Goal: Information Seeking & Learning: Learn about a topic

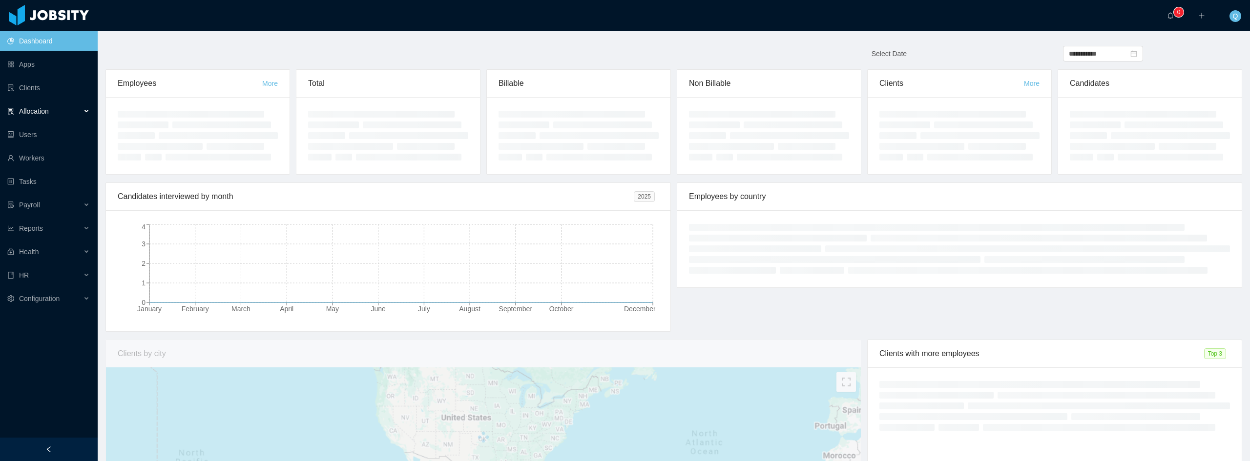
click at [80, 108] on div "Allocation" at bounding box center [49, 112] width 98 height 20
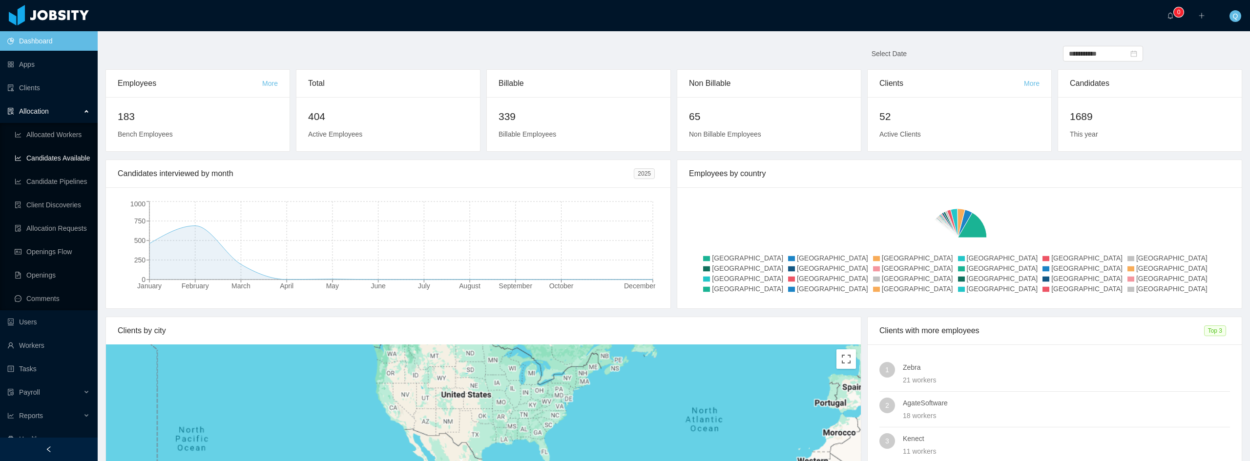
click at [78, 158] on link "Candidates Available" at bounding box center [52, 158] width 75 height 20
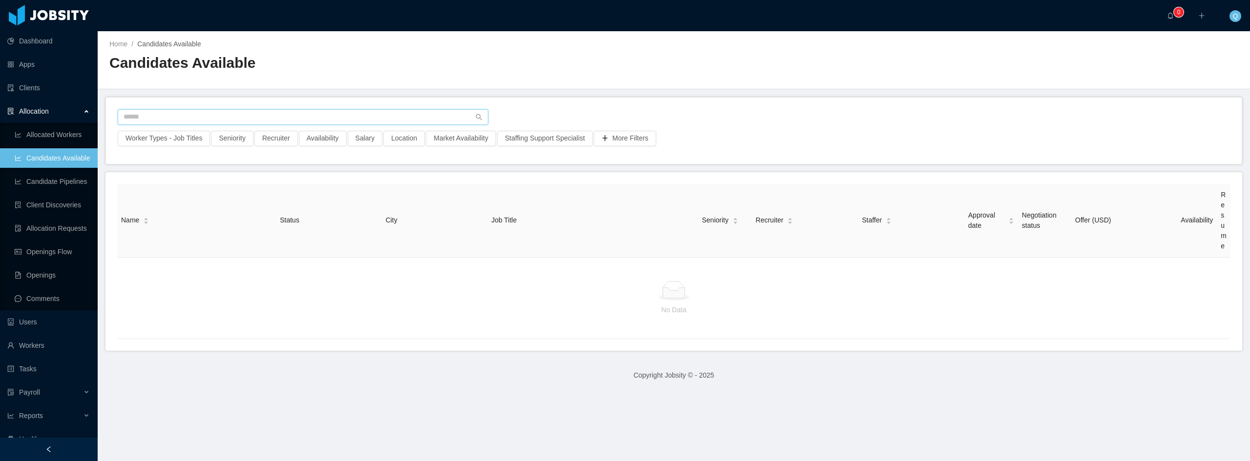
click at [220, 116] on input "text" at bounding box center [303, 117] width 371 height 16
click at [623, 134] on button "More Filters" at bounding box center [625, 139] width 63 height 16
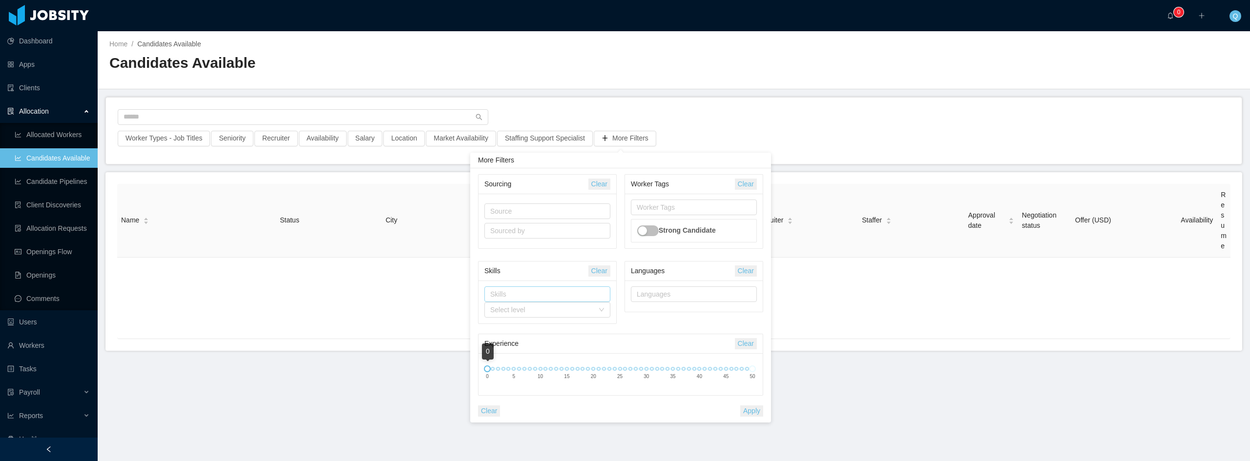
click at [585, 293] on div "Skills" at bounding box center [545, 295] width 110 height 10
type input "****"
click at [499, 313] on li "Laravel" at bounding box center [547, 315] width 126 height 16
click at [564, 277] on div "Skills" at bounding box center [536, 271] width 104 height 18
click at [603, 312] on icon "icon: down" at bounding box center [602, 310] width 6 height 6
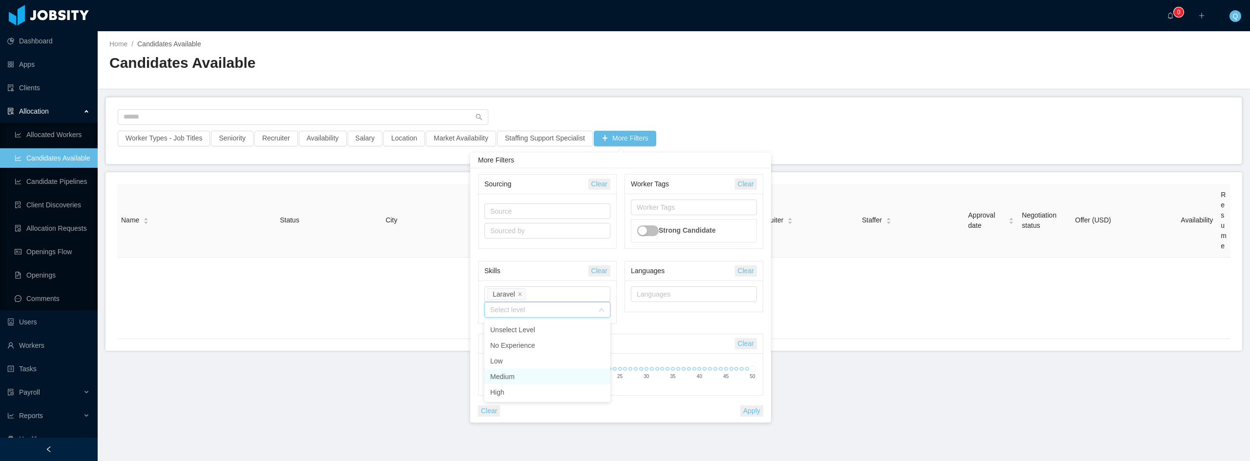
click at [551, 374] on li "Medium" at bounding box center [547, 377] width 126 height 16
click at [748, 409] on button "Apply" at bounding box center [751, 411] width 23 height 11
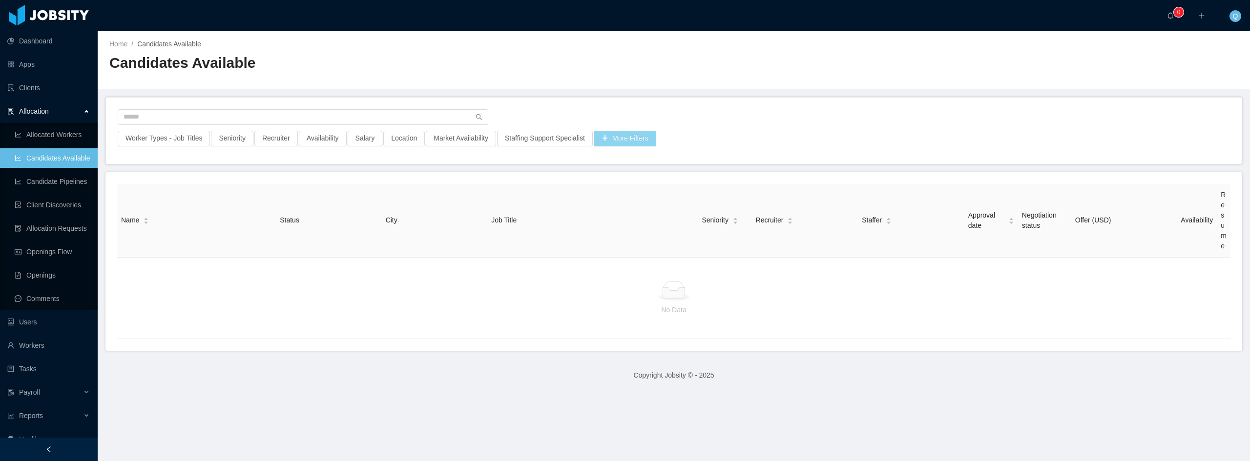
click at [594, 141] on button "More Filters" at bounding box center [625, 139] width 63 height 16
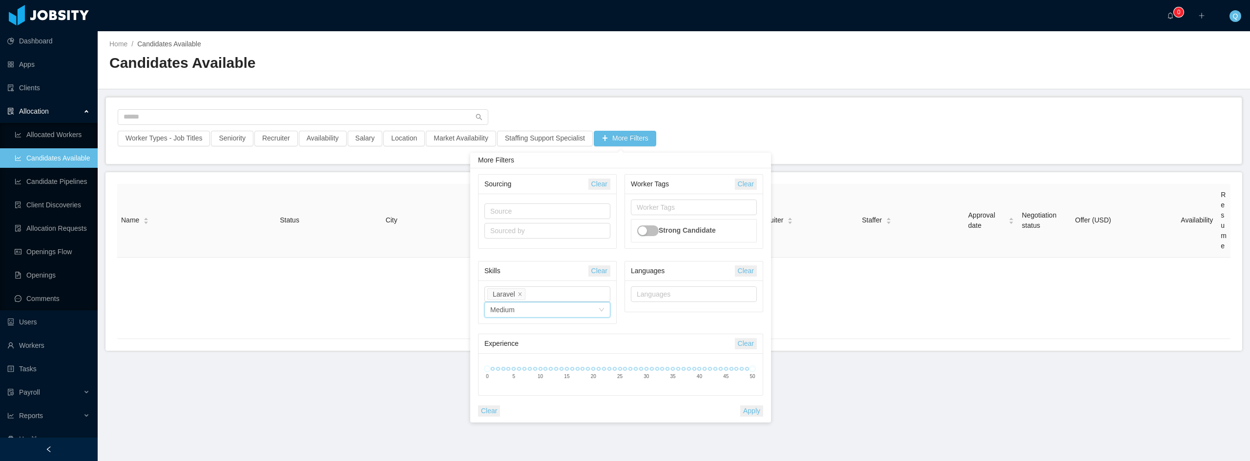
click at [580, 313] on div "Select level Medium" at bounding box center [544, 310] width 108 height 15
click at [538, 387] on li "High" at bounding box center [547, 393] width 126 height 16
click at [748, 409] on button "Apply" at bounding box center [751, 411] width 23 height 11
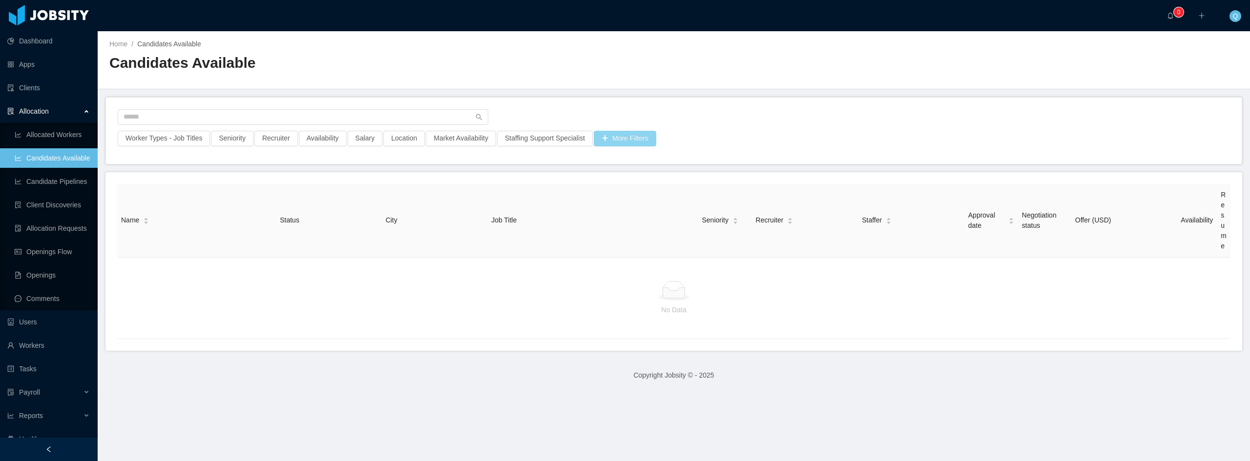
click at [629, 133] on button "More Filters" at bounding box center [625, 139] width 63 height 16
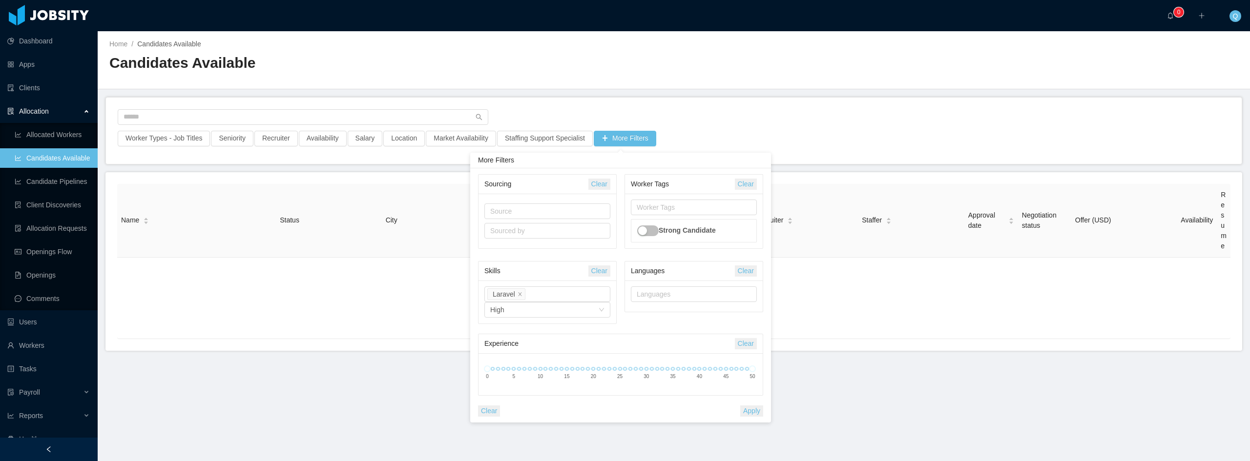
click at [596, 264] on div "Clear" at bounding box center [599, 271] width 22 height 19
click at [597, 275] on button "Clear" at bounding box center [599, 271] width 22 height 11
click at [759, 415] on button "Apply" at bounding box center [751, 411] width 23 height 11
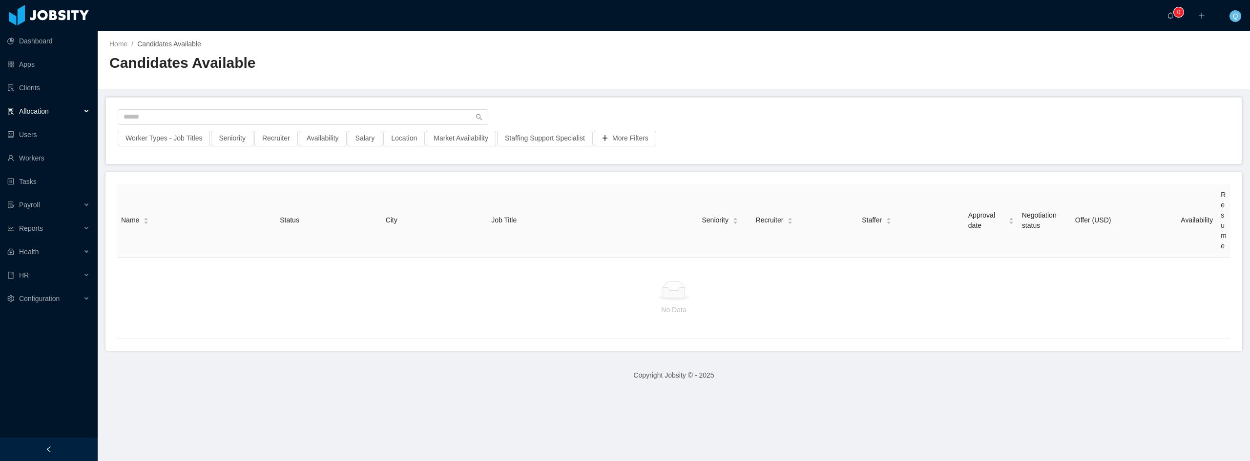
click at [71, 116] on div "Allocation" at bounding box center [49, 112] width 98 height 20
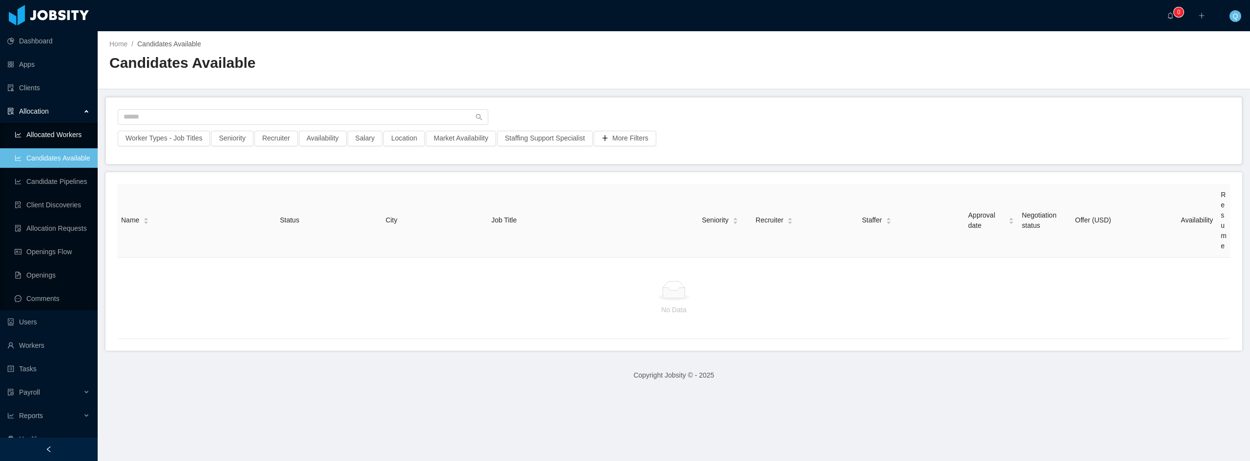
click at [63, 132] on link "Allocated Workers" at bounding box center [52, 135] width 75 height 20
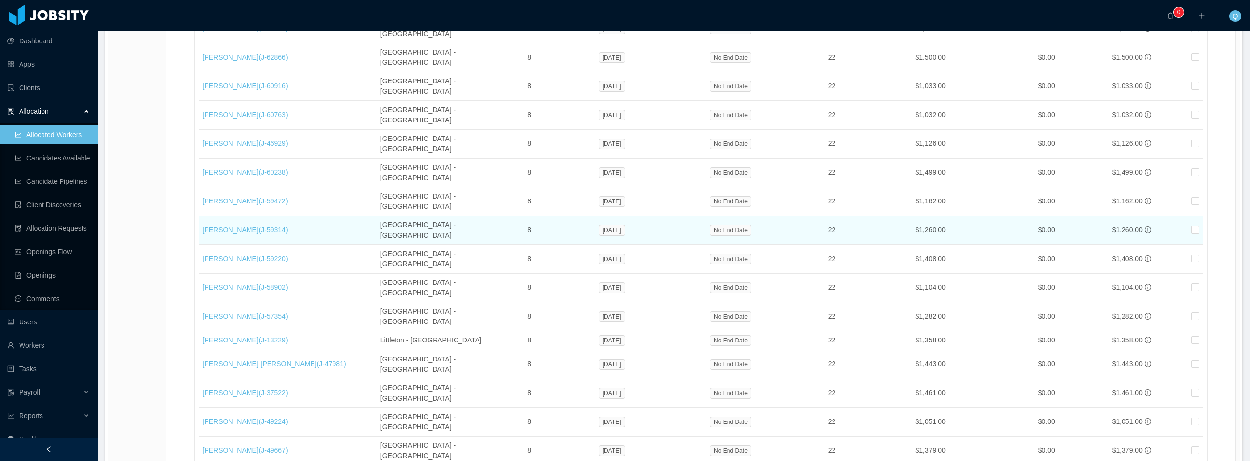
scroll to position [537, 0]
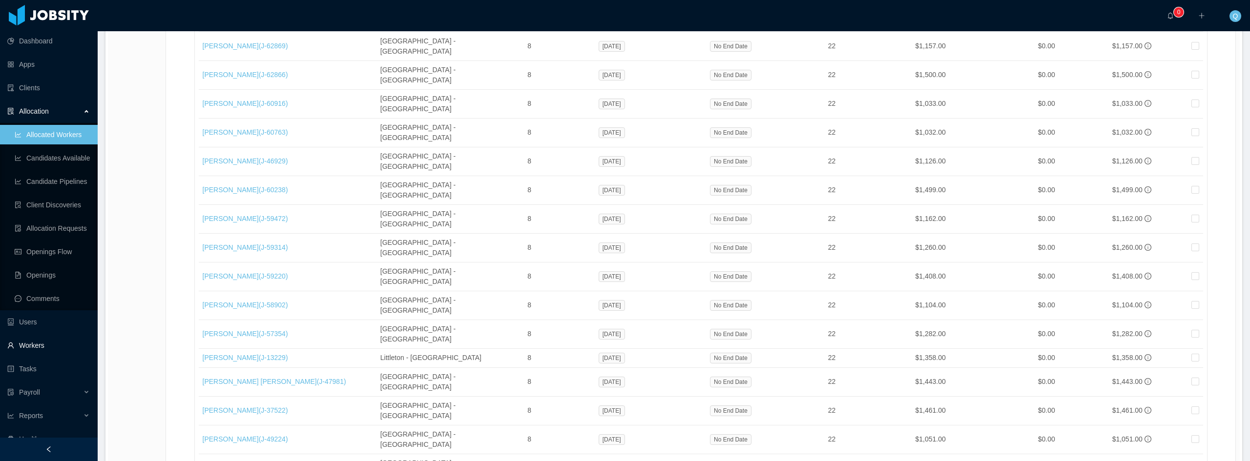
click at [40, 348] on link "Workers" at bounding box center [48, 346] width 83 height 20
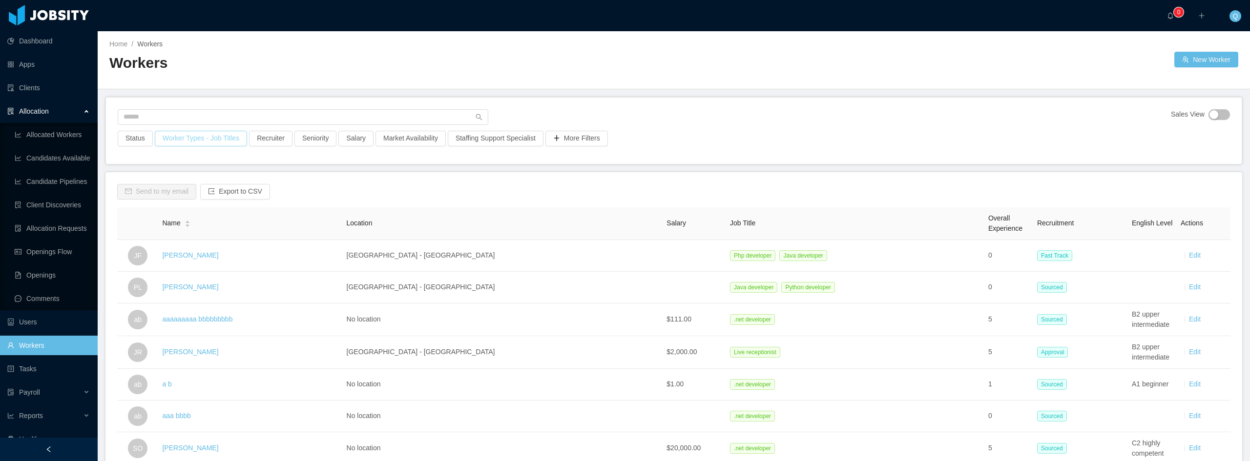
click at [230, 141] on button "Worker Types - Job Titles" at bounding box center [201, 139] width 92 height 16
click at [224, 219] on div "Job Titles" at bounding box center [196, 221] width 130 height 10
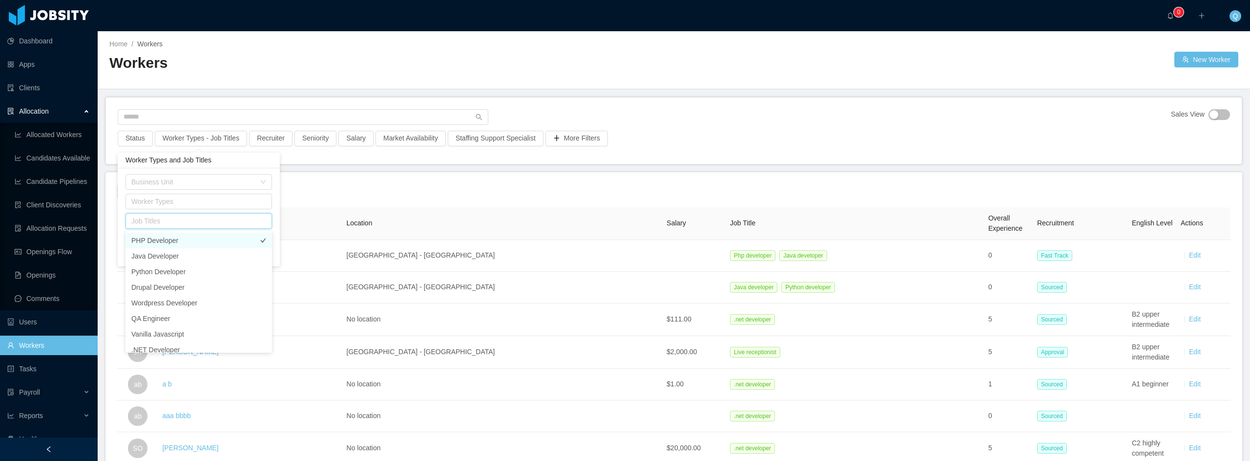
click at [221, 235] on li "PHP Developer" at bounding box center [198, 241] width 146 height 16
click at [281, 194] on div "Business Unit Worker Types Job Titles PHP Developer Include all Job Titles Clea…" at bounding box center [203, 217] width 162 height 98
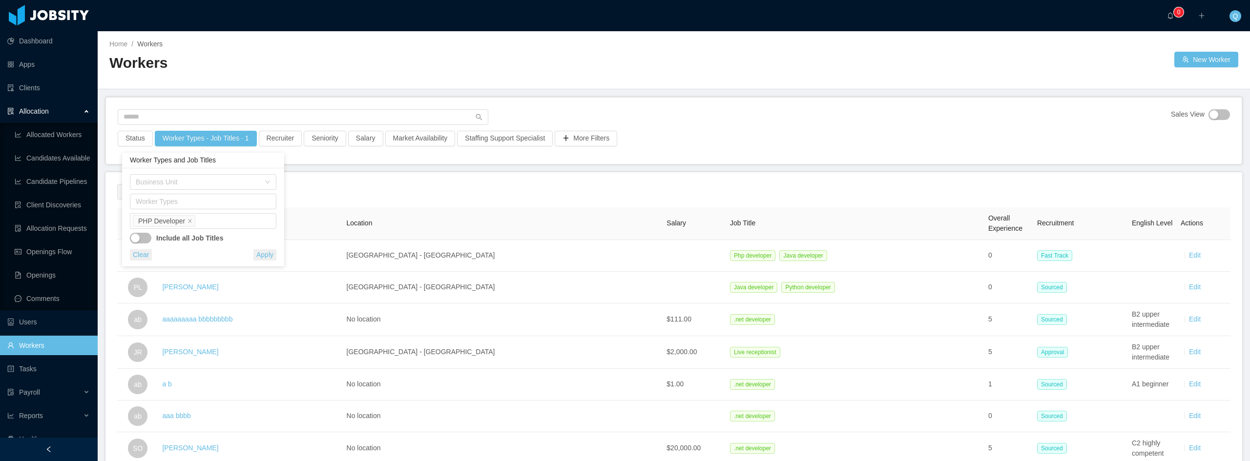
click at [266, 260] on button "Apply" at bounding box center [264, 255] width 23 height 11
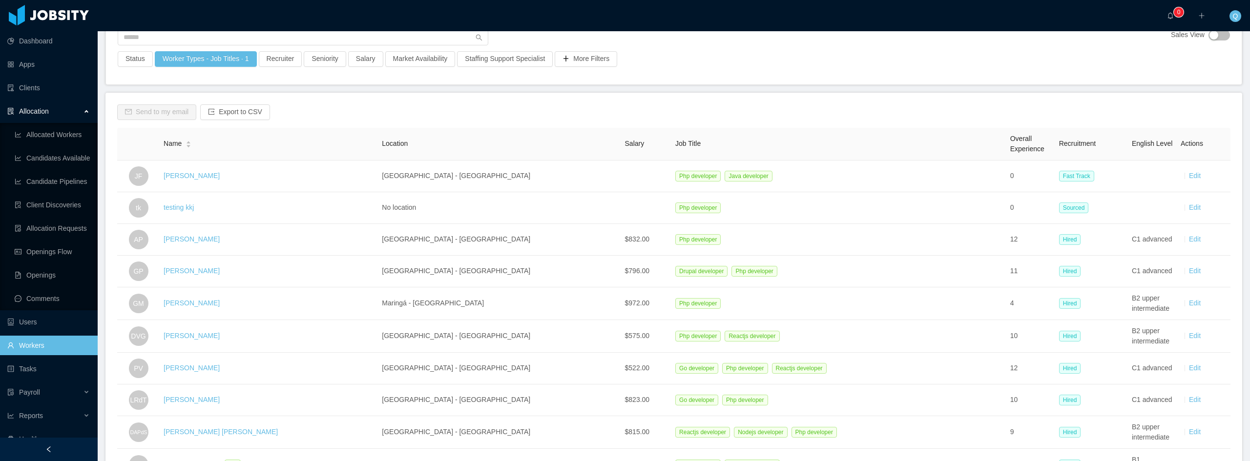
scroll to position [42, 0]
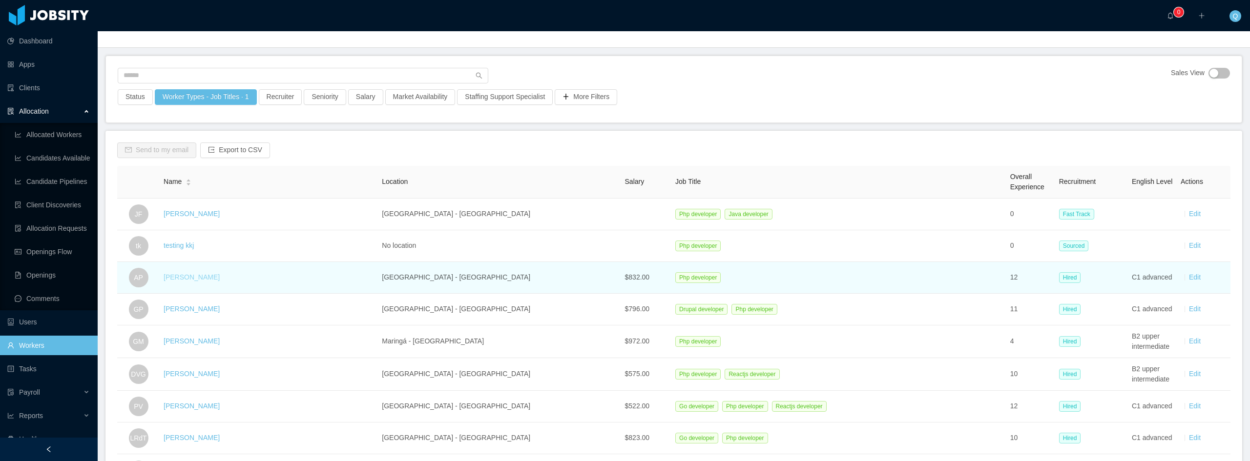
click at [197, 280] on link "Alex Perea" at bounding box center [192, 277] width 56 height 8
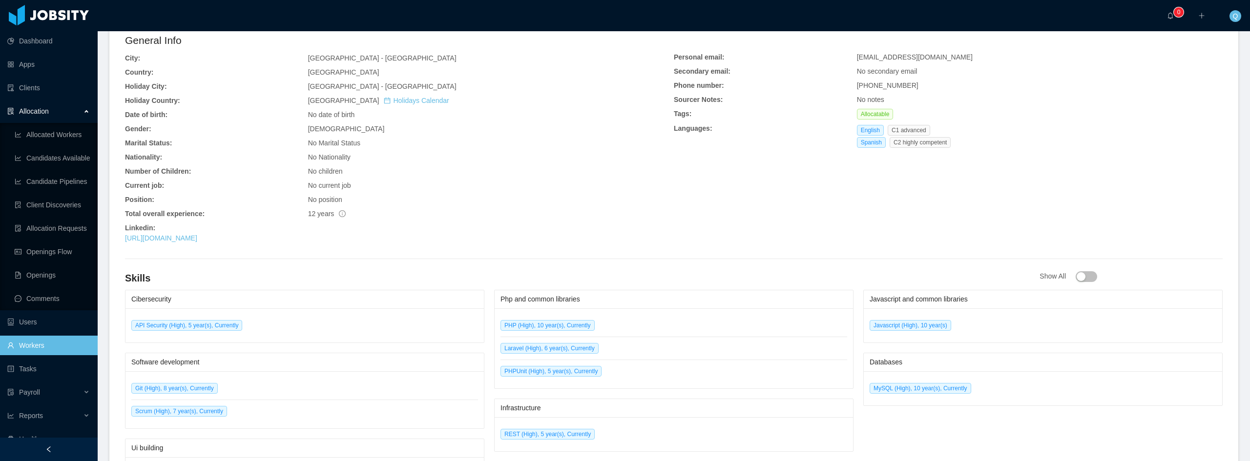
scroll to position [342, 0]
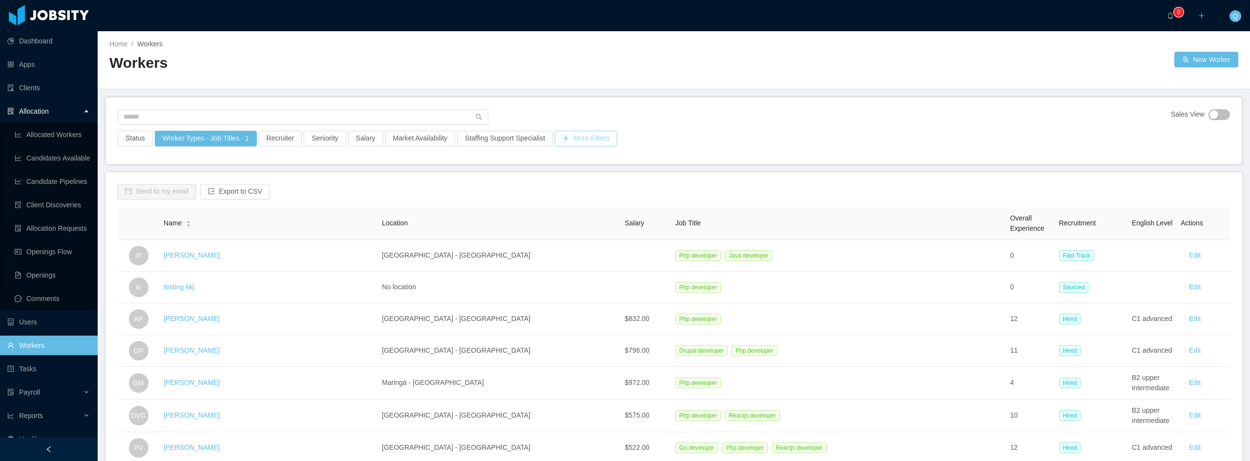
click at [596, 140] on button "More Filters" at bounding box center [586, 139] width 63 height 16
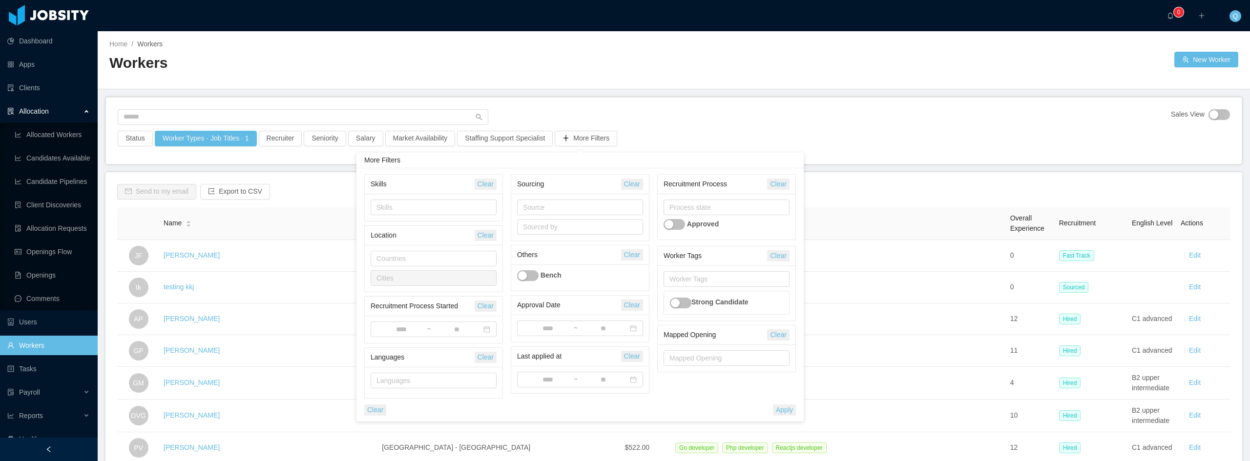
click at [393, 199] on div "Skills" at bounding box center [434, 207] width 138 height 27
click at [393, 207] on div "Skills" at bounding box center [431, 208] width 110 height 10
type input "*****"
click at [415, 243] on li "GraphQL" at bounding box center [434, 243] width 126 height 16
click at [452, 183] on div "Skills" at bounding box center [423, 184] width 104 height 18
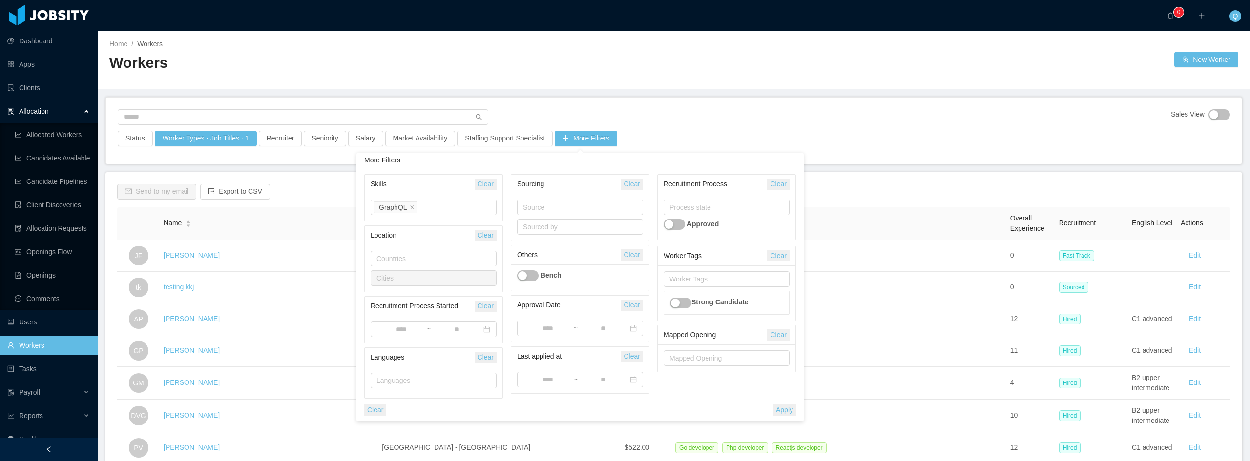
click at [787, 410] on button "Apply" at bounding box center [784, 410] width 23 height 11
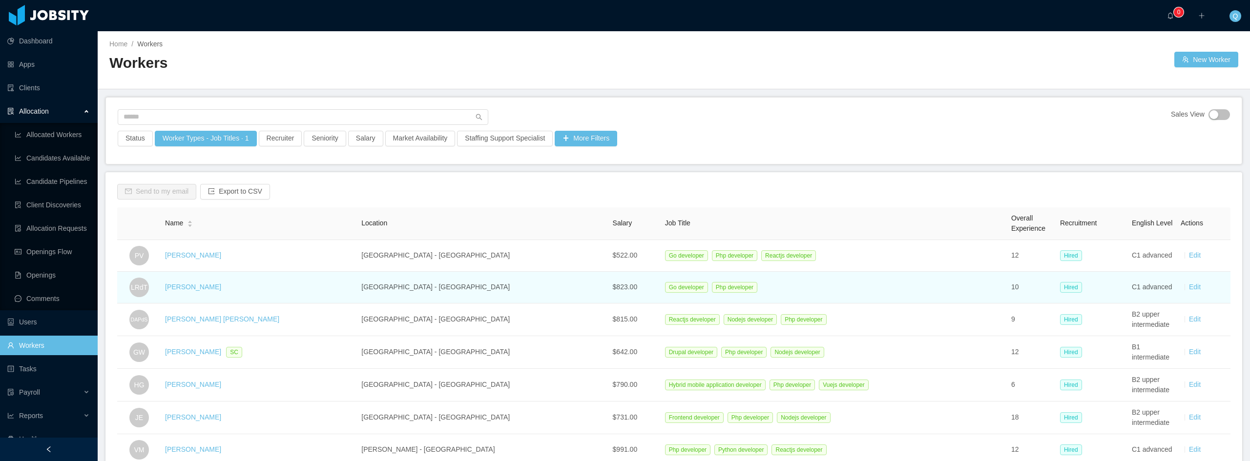
scroll to position [49, 0]
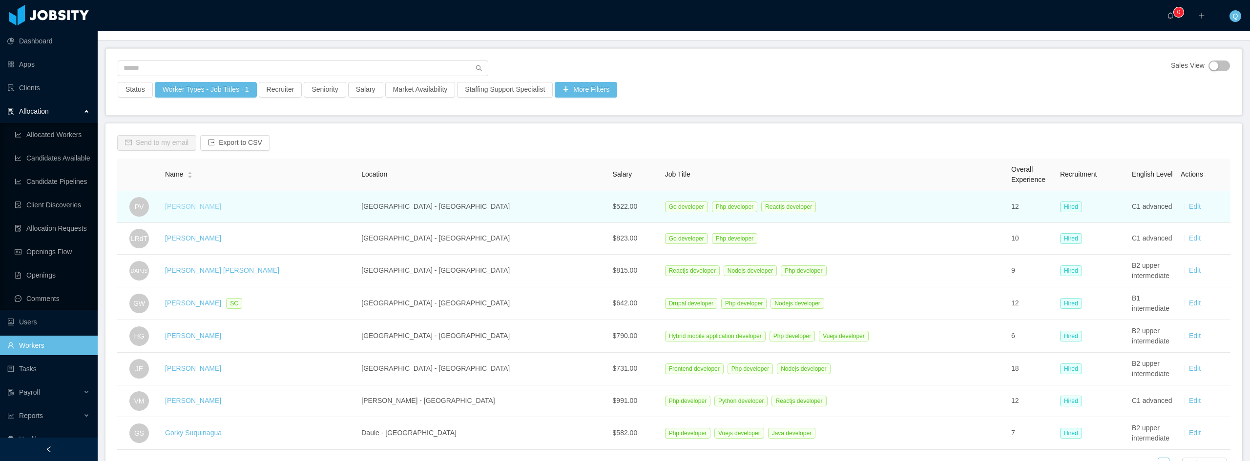
click at [208, 208] on link "Paola Villarroel" at bounding box center [193, 207] width 56 height 8
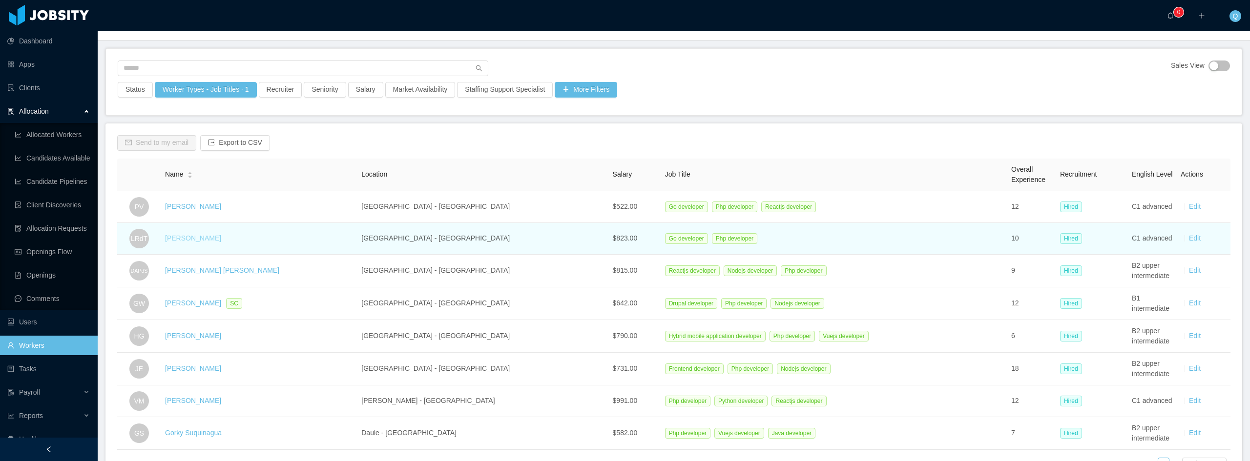
click at [221, 240] on link "Leandro Richard de Toledo" at bounding box center [193, 238] width 56 height 8
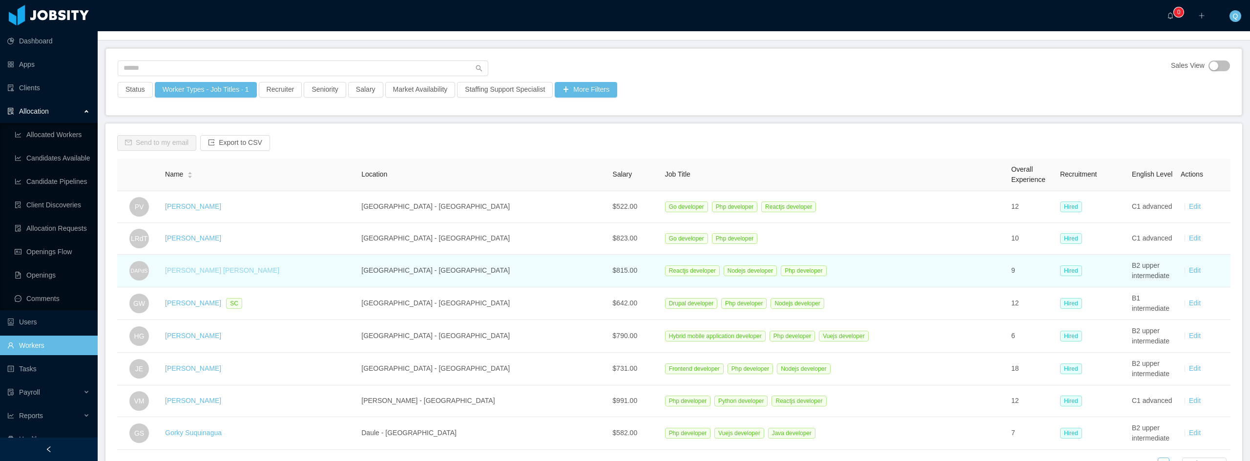
click at [229, 272] on link "[PERSON_NAME] [PERSON_NAME]" at bounding box center [222, 271] width 114 height 8
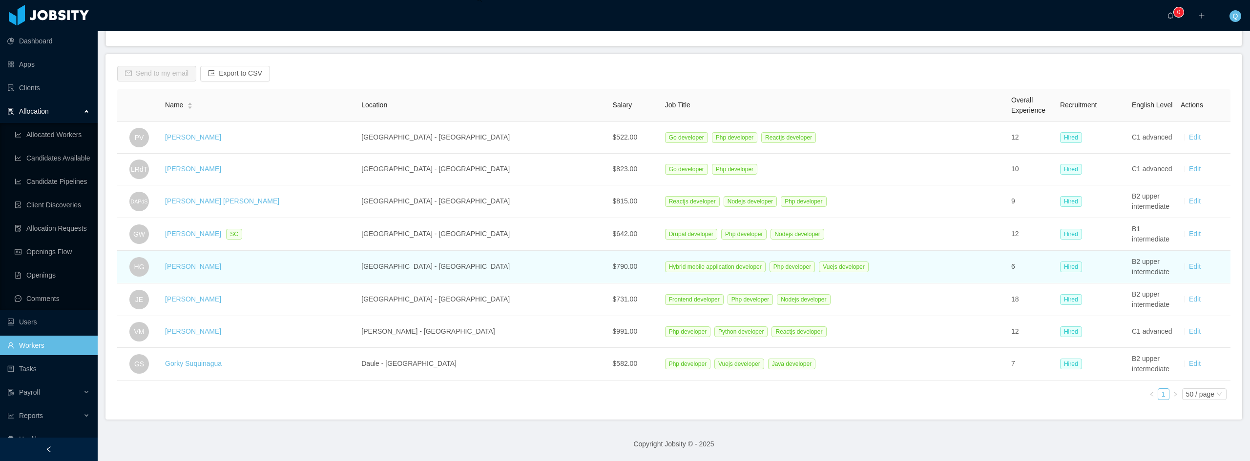
scroll to position [125, 0]
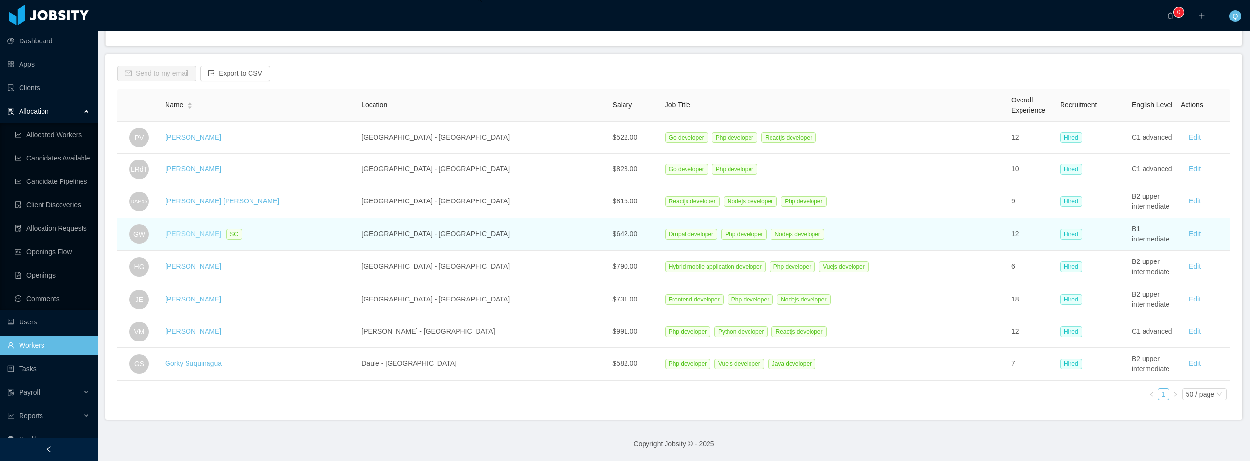
click at [197, 230] on link "Gregory Wanjama" at bounding box center [193, 234] width 56 height 8
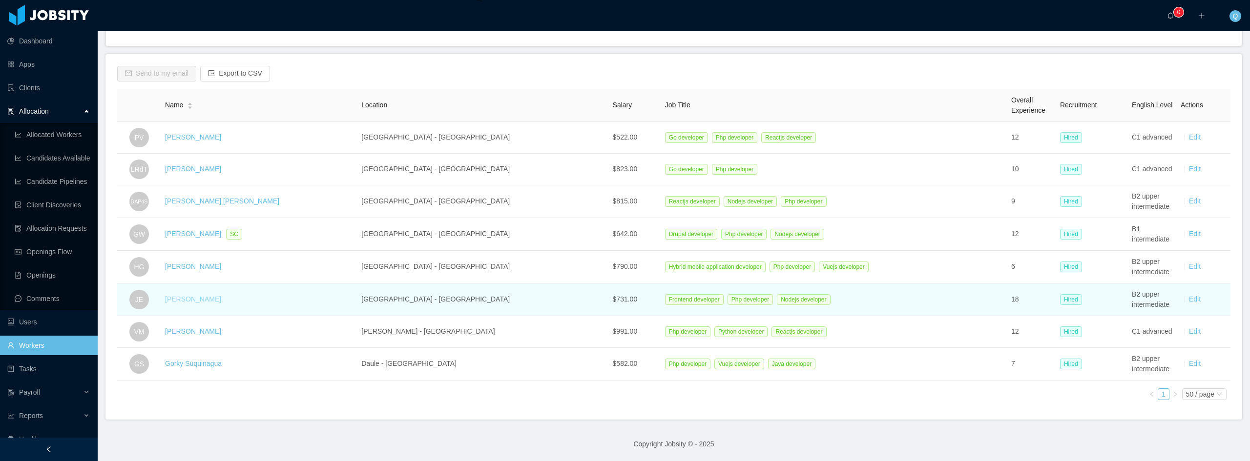
click at [191, 295] on link "Jose Espinoza" at bounding box center [193, 299] width 56 height 8
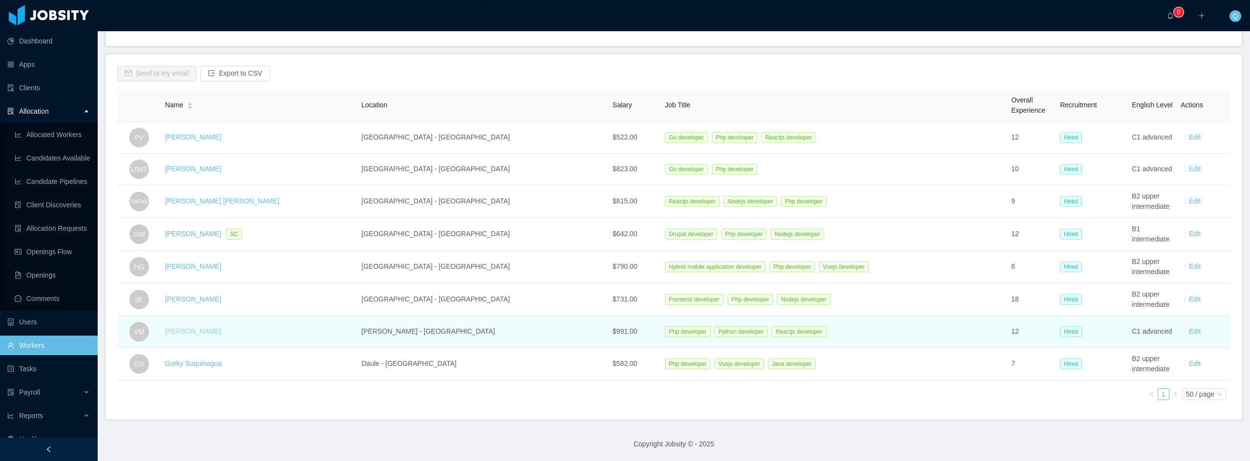
click at [204, 328] on link "Victor Magalhaes" at bounding box center [193, 332] width 56 height 8
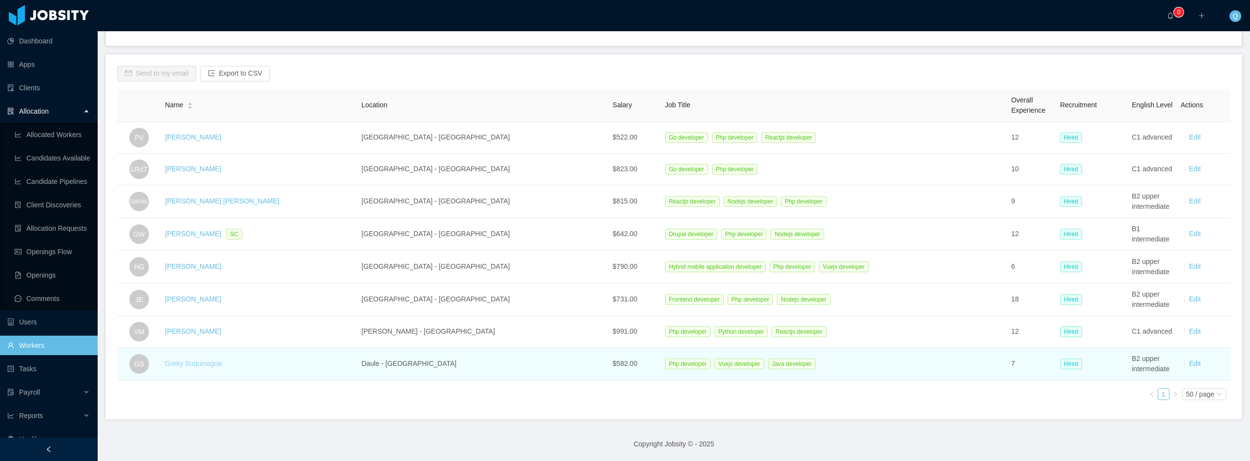
click at [208, 360] on link "Gorky Suquinagua" at bounding box center [193, 364] width 57 height 8
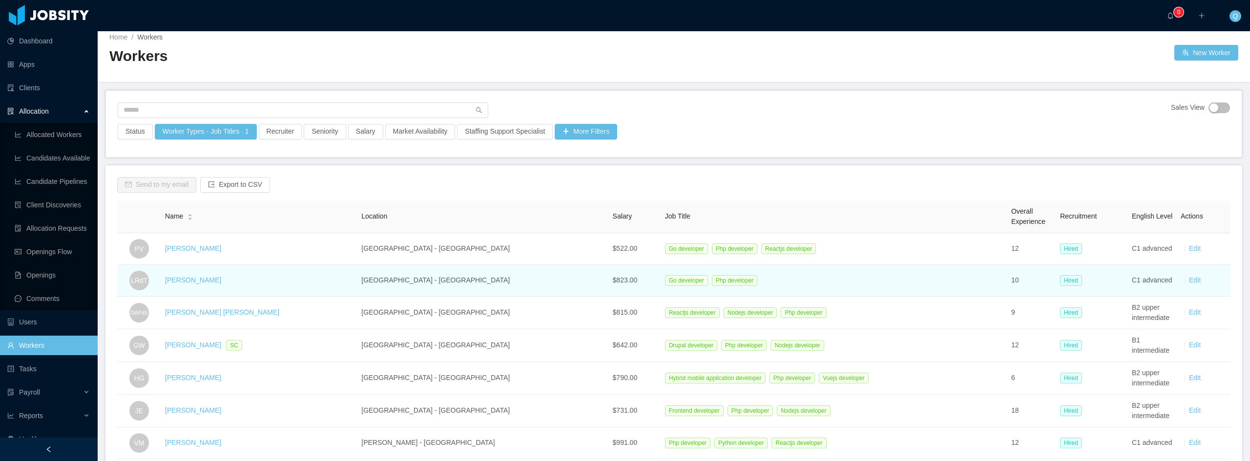
scroll to position [0, 0]
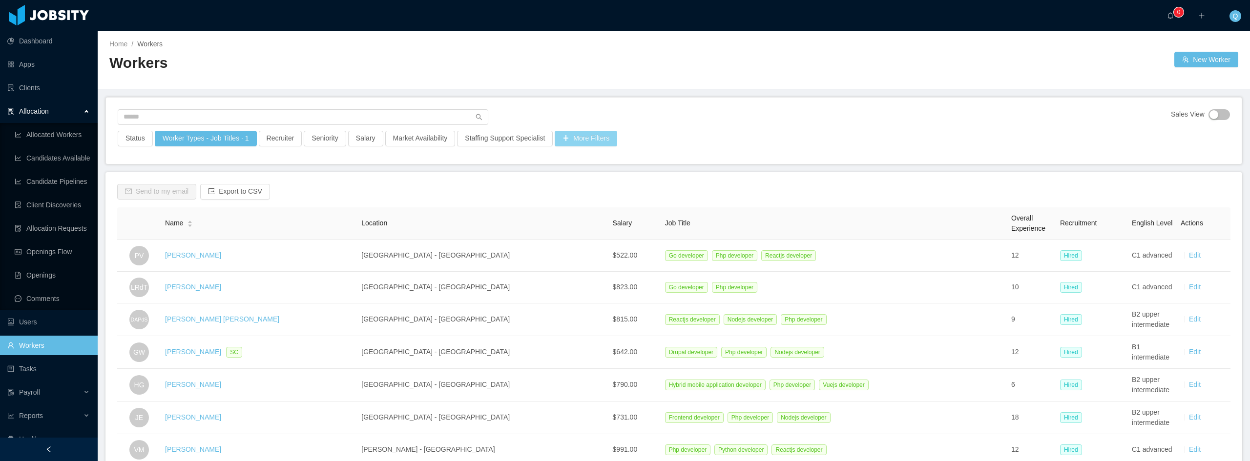
click at [592, 137] on button "More Filters" at bounding box center [586, 139] width 63 height 16
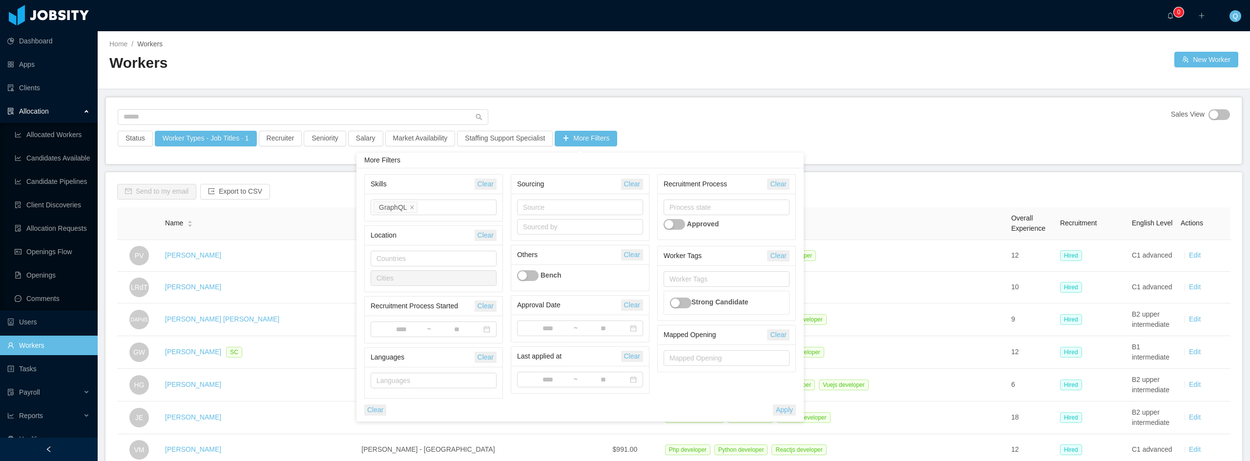
click at [527, 279] on button "button" at bounding box center [527, 276] width 21 height 11
click at [778, 412] on button "Apply" at bounding box center [784, 410] width 23 height 11
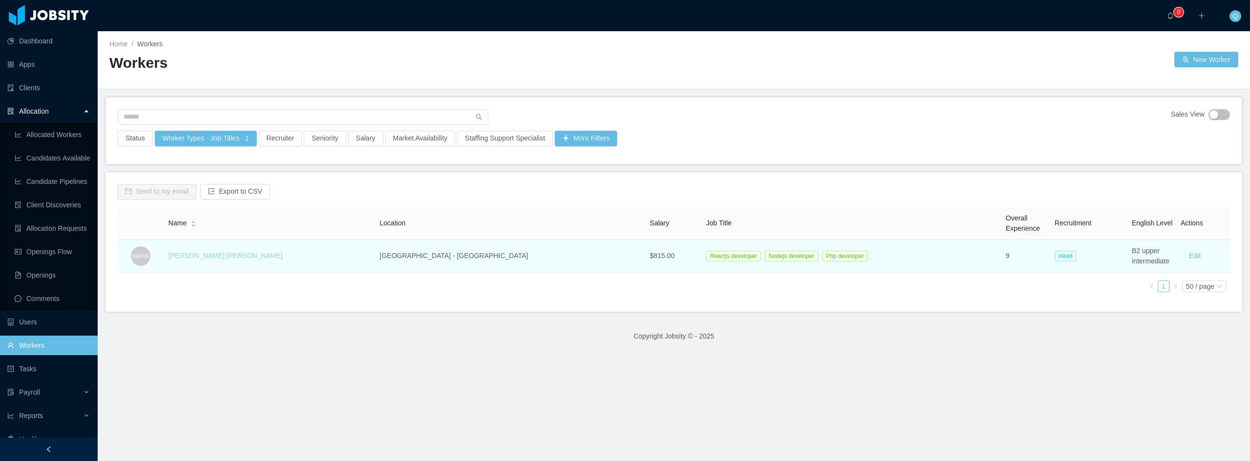
click at [229, 259] on link "[PERSON_NAME] [PERSON_NAME]" at bounding box center [225, 256] width 114 height 8
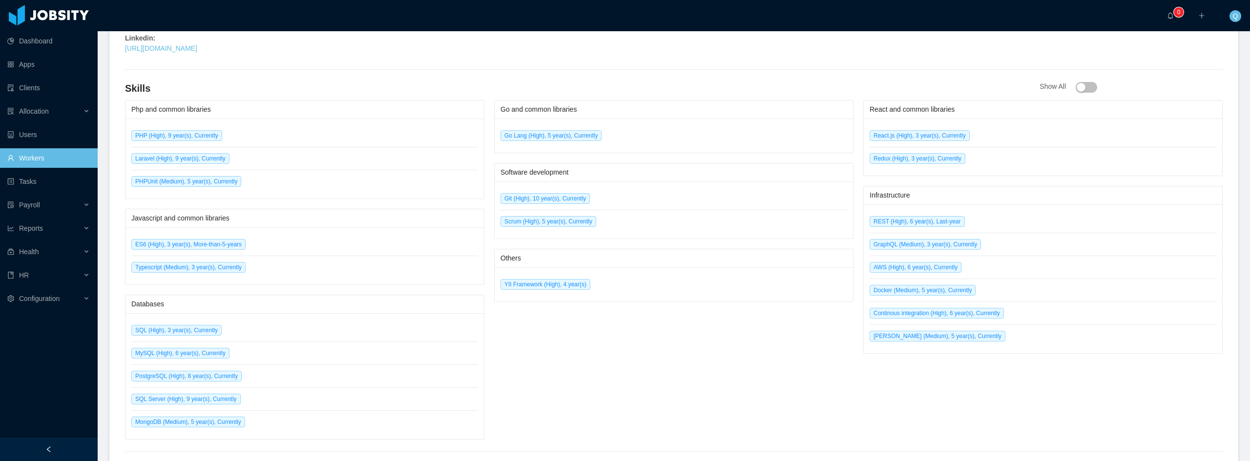
scroll to position [449, 0]
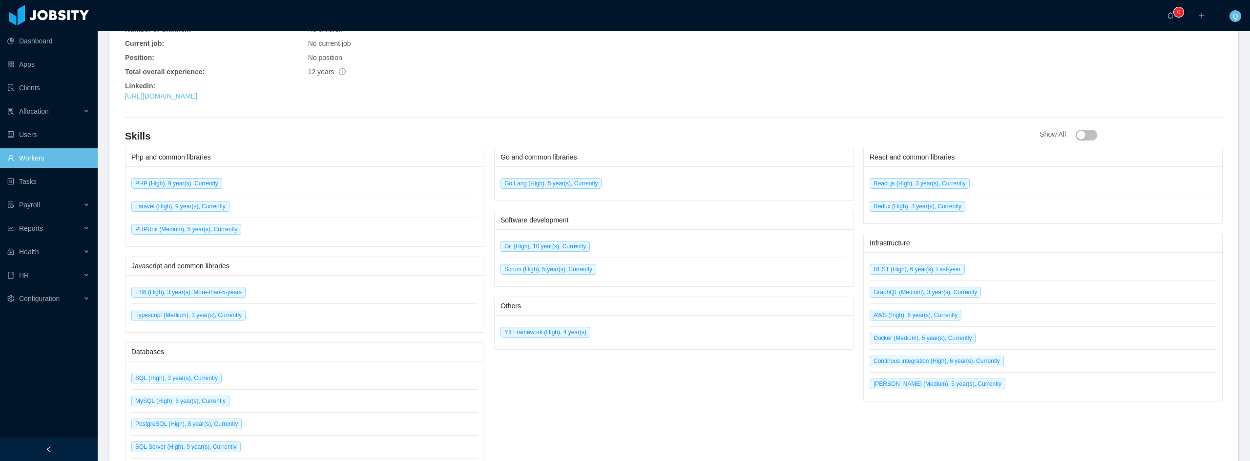
click at [672, 392] on div "Go and common libraries Go Lang (High), 5 year(s), Currently Software developme…" at bounding box center [673, 318] width 359 height 340
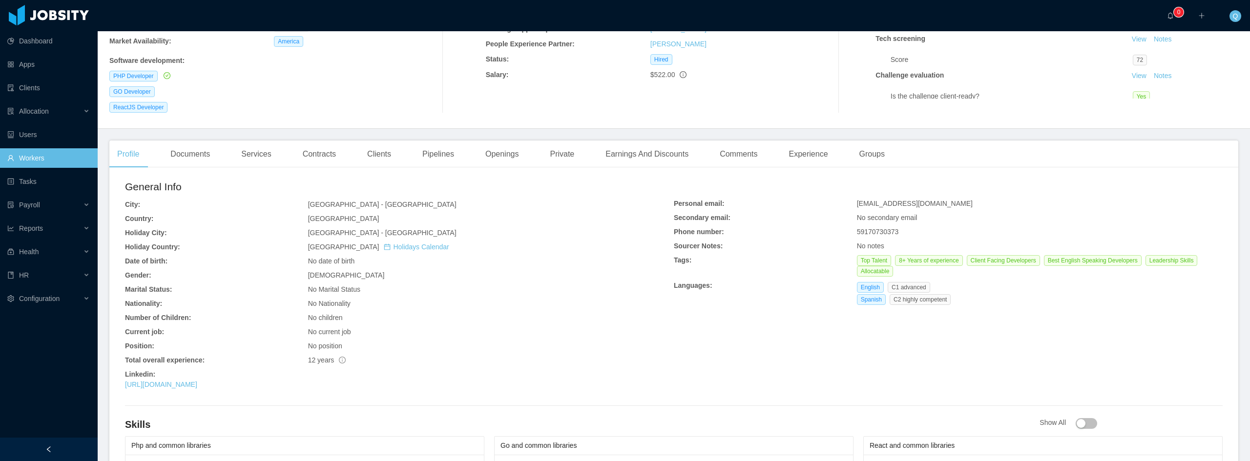
scroll to position [205, 0]
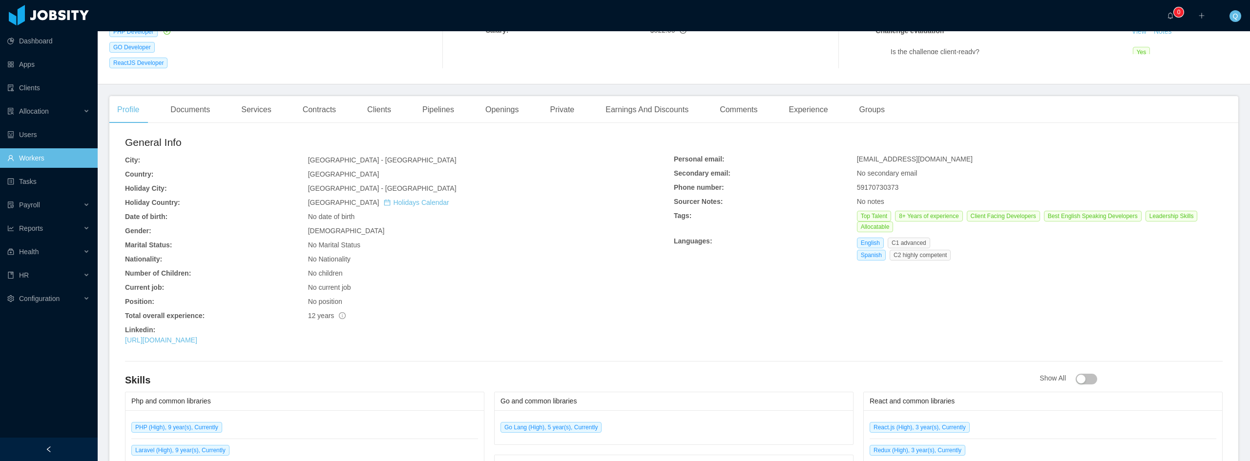
click at [847, 154] on div "Personal email:" at bounding box center [765, 159] width 183 height 10
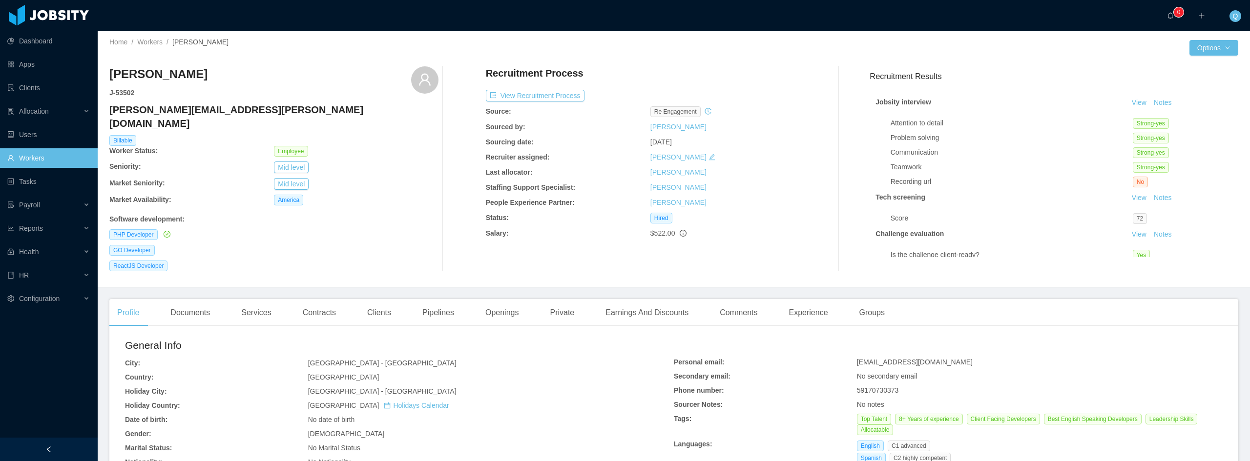
scroll to position [0, 0]
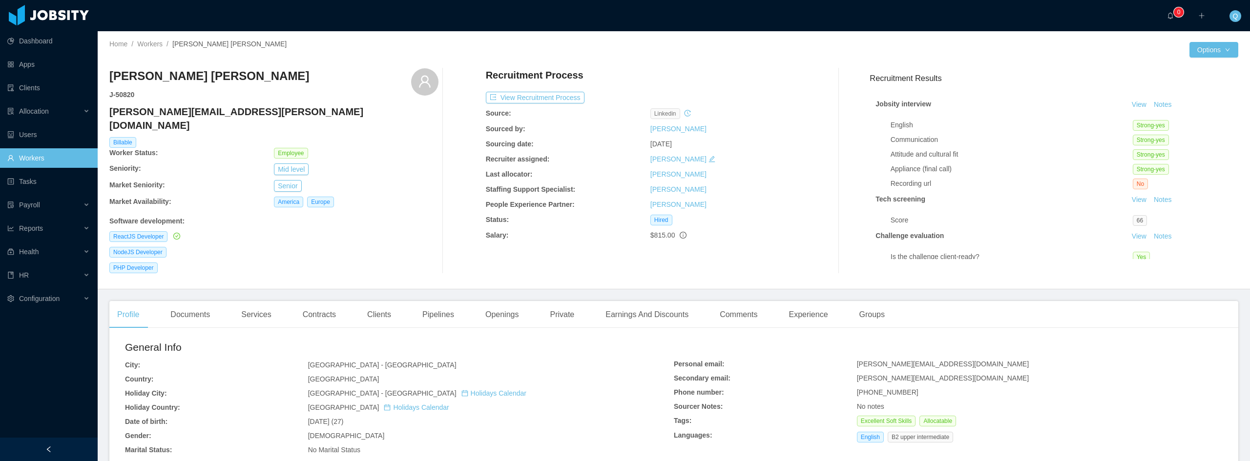
click at [654, 115] on span "linkedin" at bounding box center [665, 113] width 30 height 11
click at [685, 113] on icon "icon: history" at bounding box center [687, 113] width 7 height 7
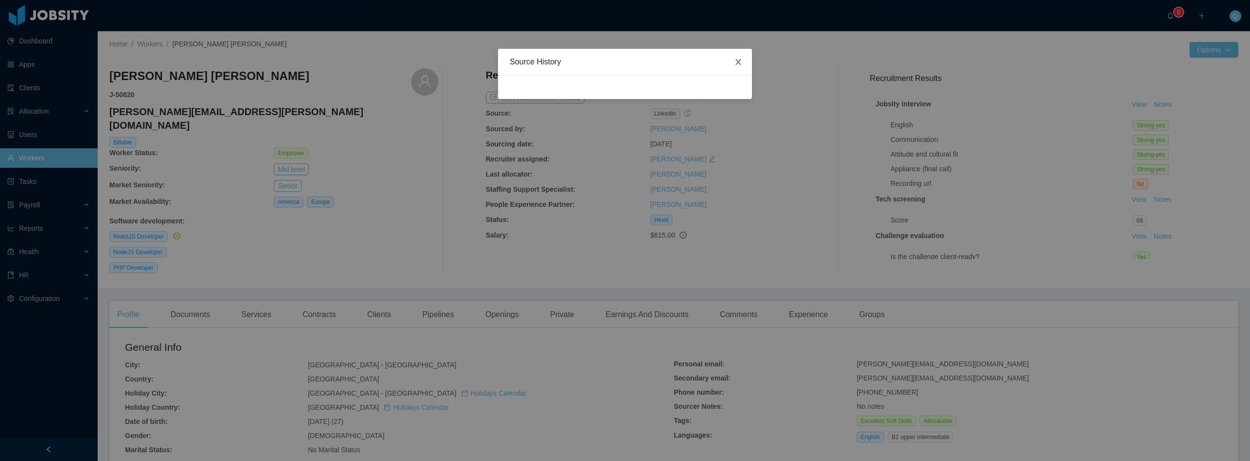
click at [736, 67] on span "Close" at bounding box center [738, 62] width 27 height 27
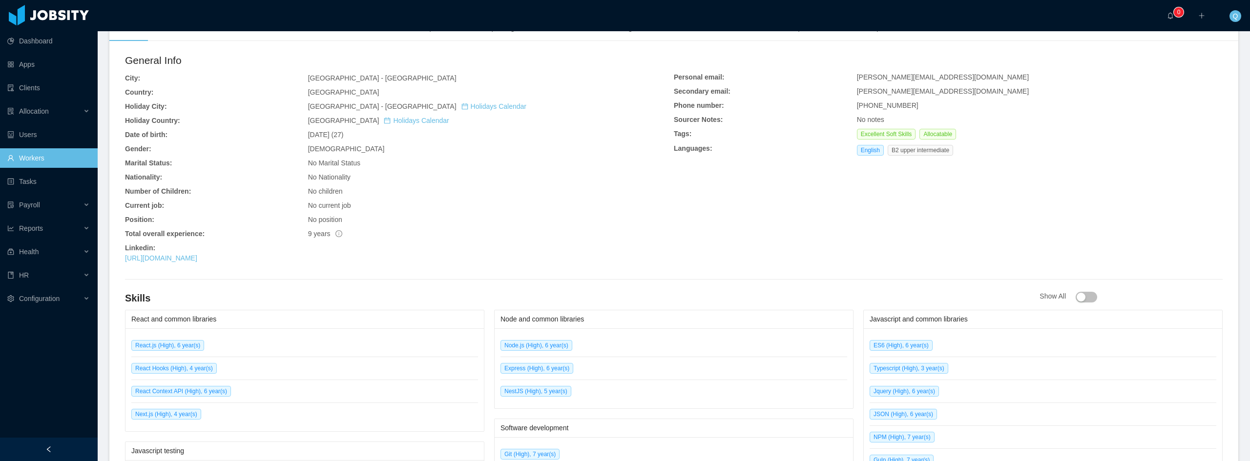
scroll to position [293, 0]
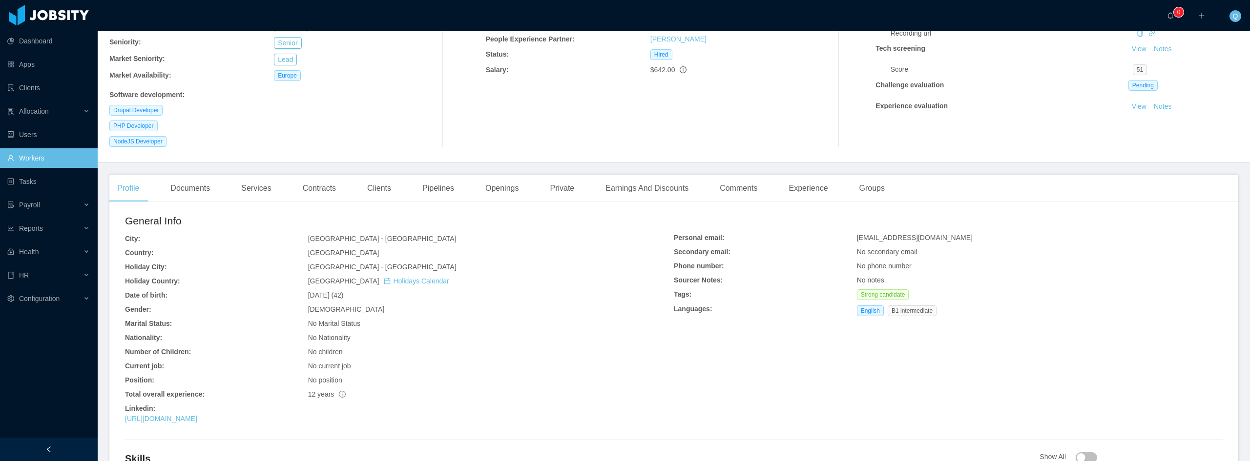
scroll to position [146, 0]
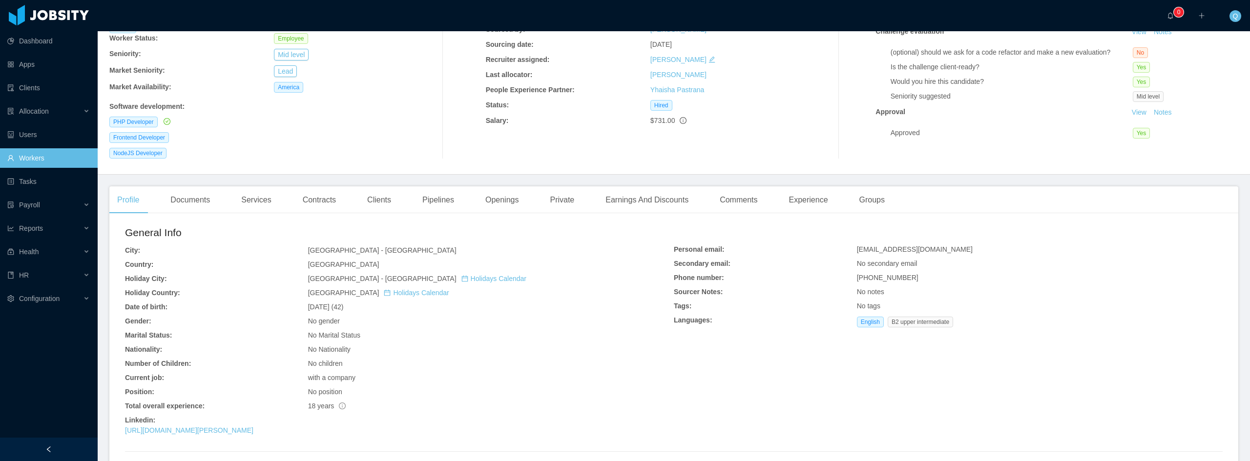
scroll to position [98, 0]
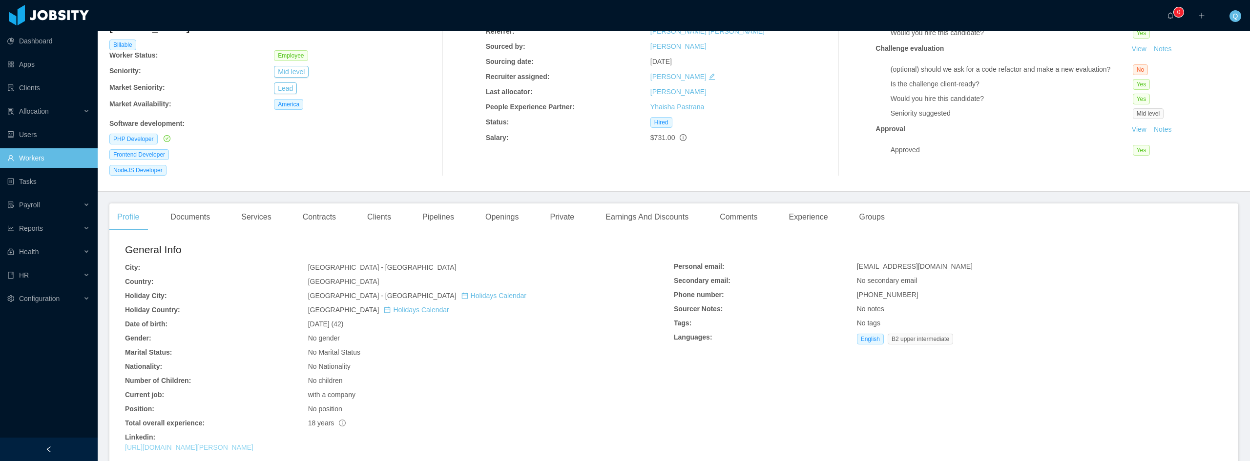
click at [240, 444] on link "[URL][DOMAIN_NAME][PERSON_NAME]" at bounding box center [189, 448] width 128 height 8
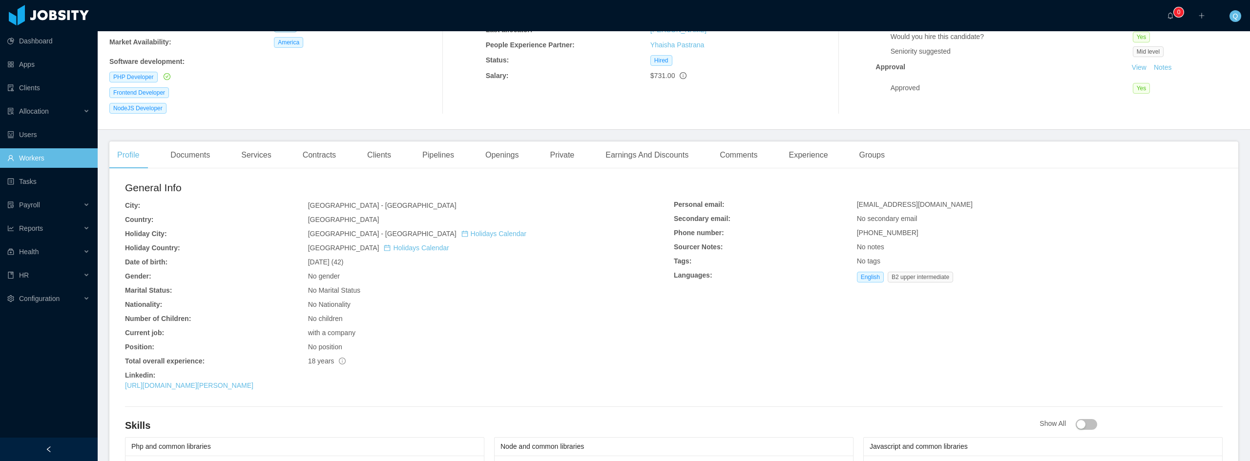
scroll to position [0, 0]
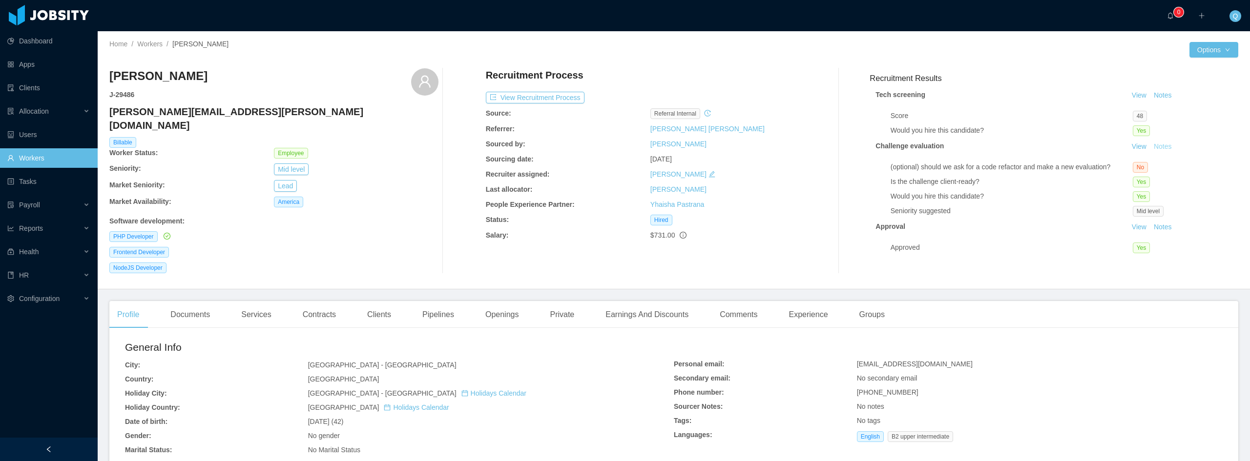
click at [1151, 142] on button "Notes" at bounding box center [1163, 147] width 26 height 12
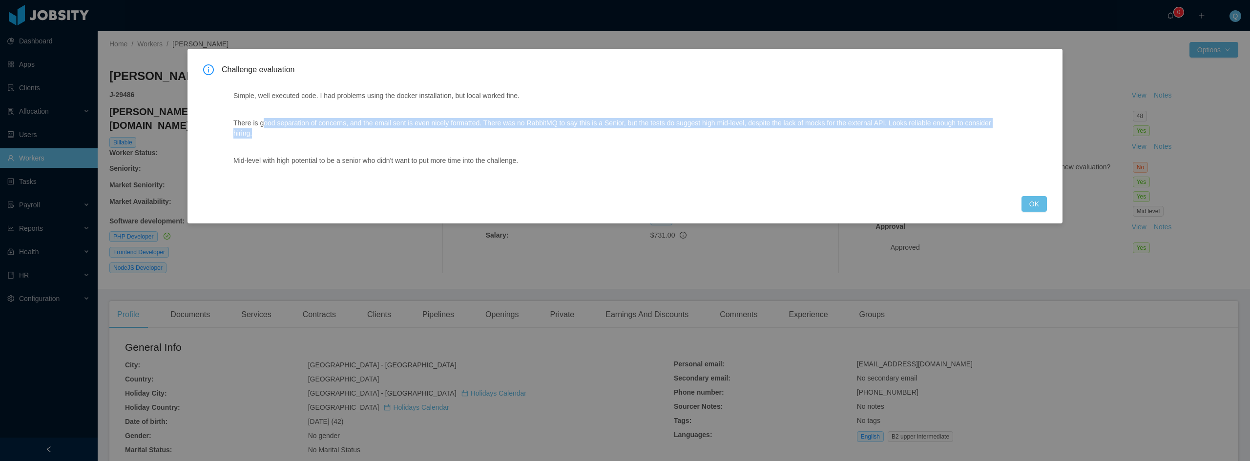
drag, startPoint x: 276, startPoint y: 125, endPoint x: 363, endPoint y: 138, distance: 88.3
click at [363, 138] on p "There is good separation of concerns, and the email sent is even nicely formatt…" at bounding box center [617, 128] width 768 height 21
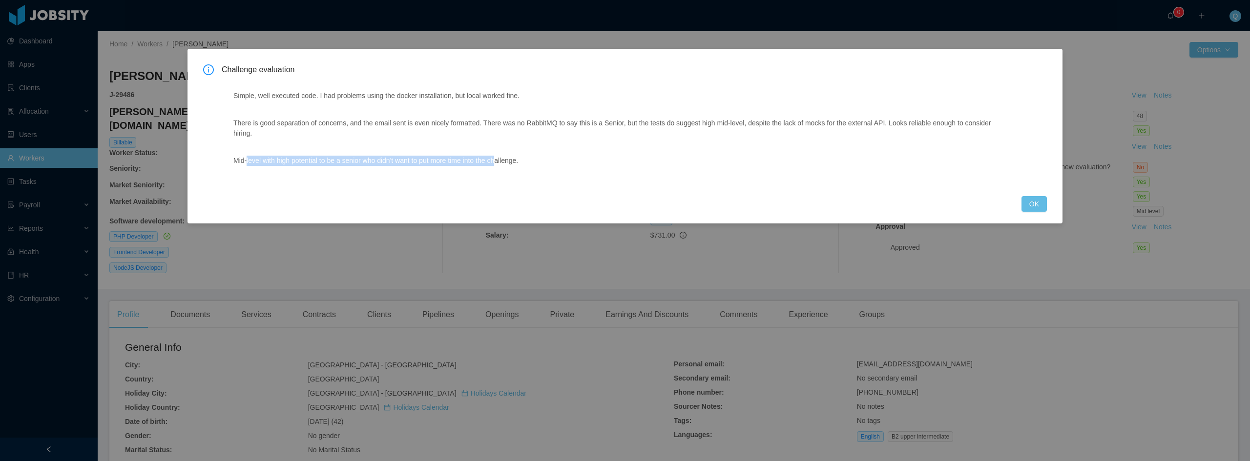
drag, startPoint x: 251, startPoint y: 163, endPoint x: 504, endPoint y: 167, distance: 253.0
click at [504, 167] on div "Simple, well executed code. I had problems using the docker installation, but l…" at bounding box center [617, 131] width 791 height 105
click at [1040, 204] on button "OK" at bounding box center [1034, 204] width 25 height 16
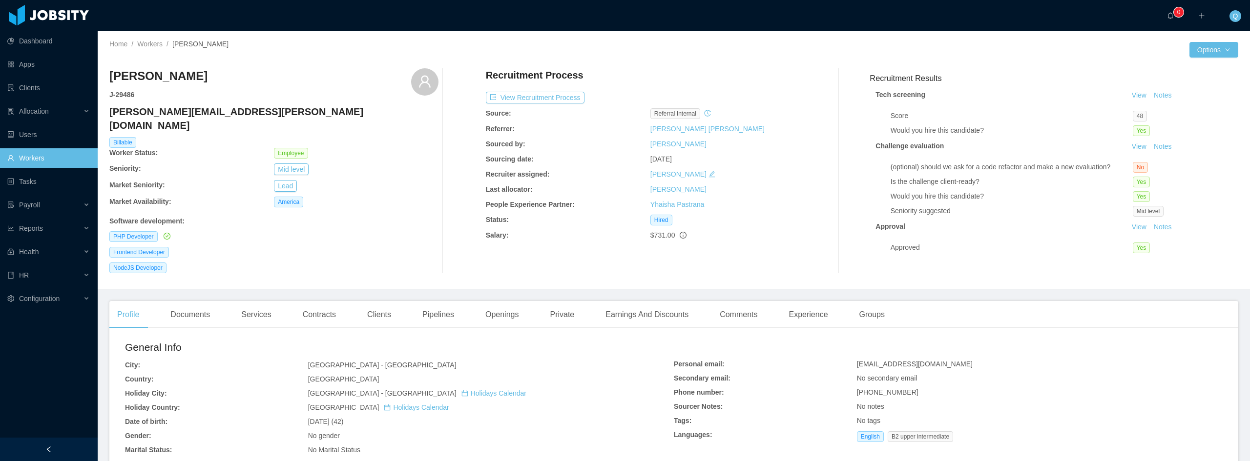
click at [1128, 223] on link "View" at bounding box center [1138, 227] width 21 height 8
click at [696, 301] on div "Profile Documents Services Contracts Clients Pipelines Openings Private Earning…" at bounding box center [500, 314] width 783 height 27
click at [725, 301] on div "Comments" at bounding box center [738, 314] width 53 height 27
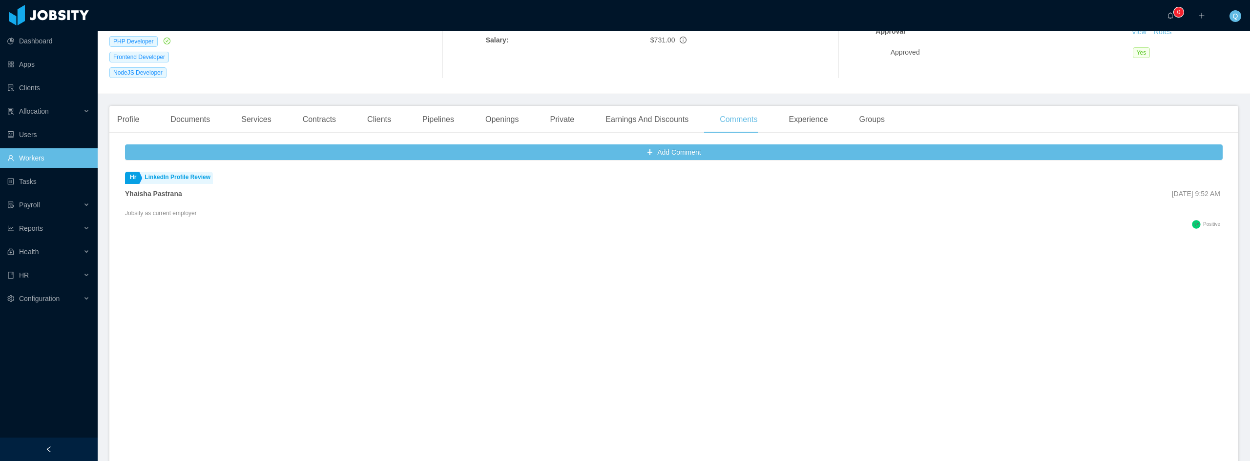
scroll to position [146, 0]
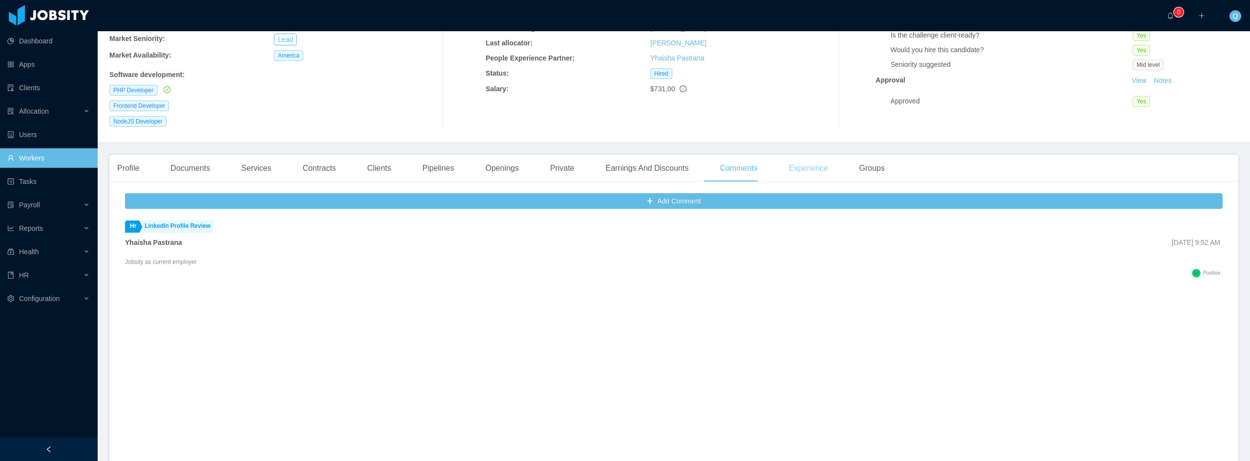
click at [796, 155] on div "Experience" at bounding box center [808, 168] width 55 height 27
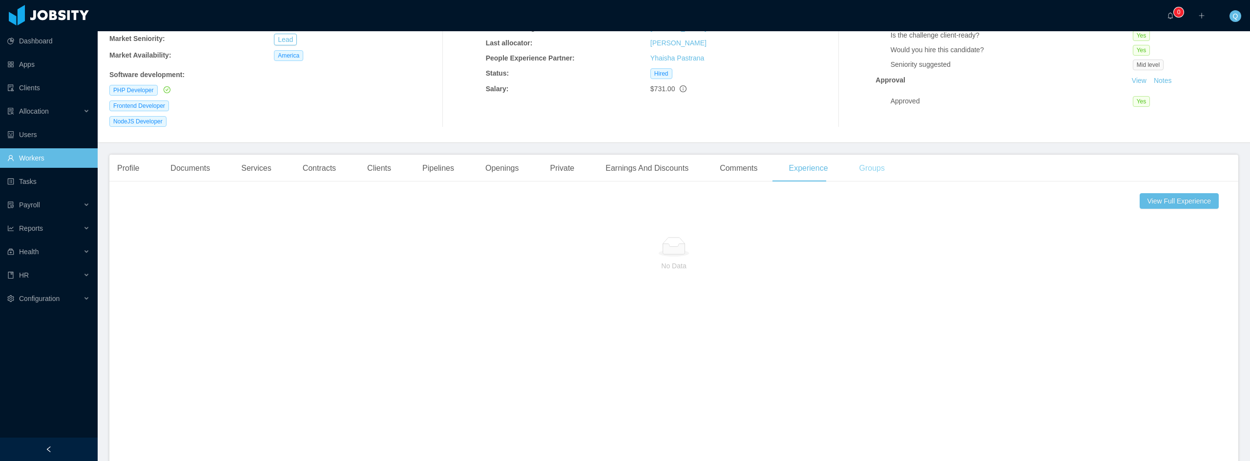
click at [852, 156] on div "Groups" at bounding box center [872, 168] width 41 height 27
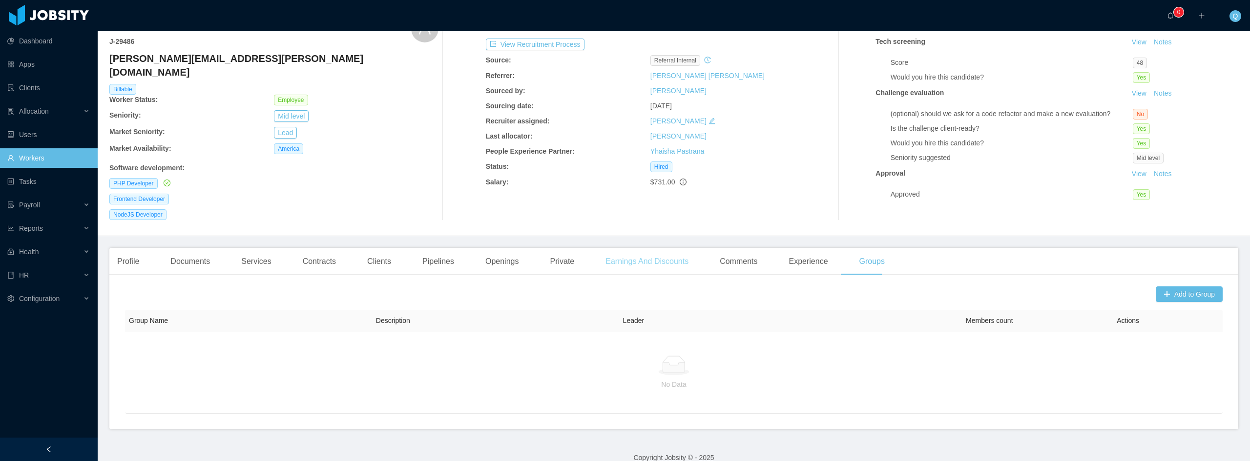
click at [669, 251] on div "Earnings And Discounts" at bounding box center [647, 261] width 99 height 27
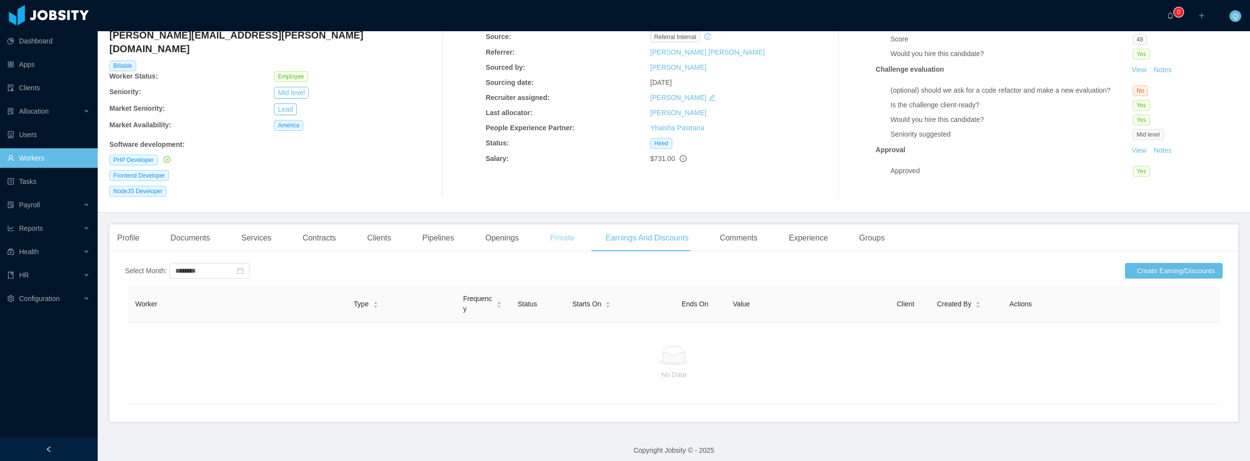
click at [552, 225] on div "Private" at bounding box center [562, 238] width 40 height 27
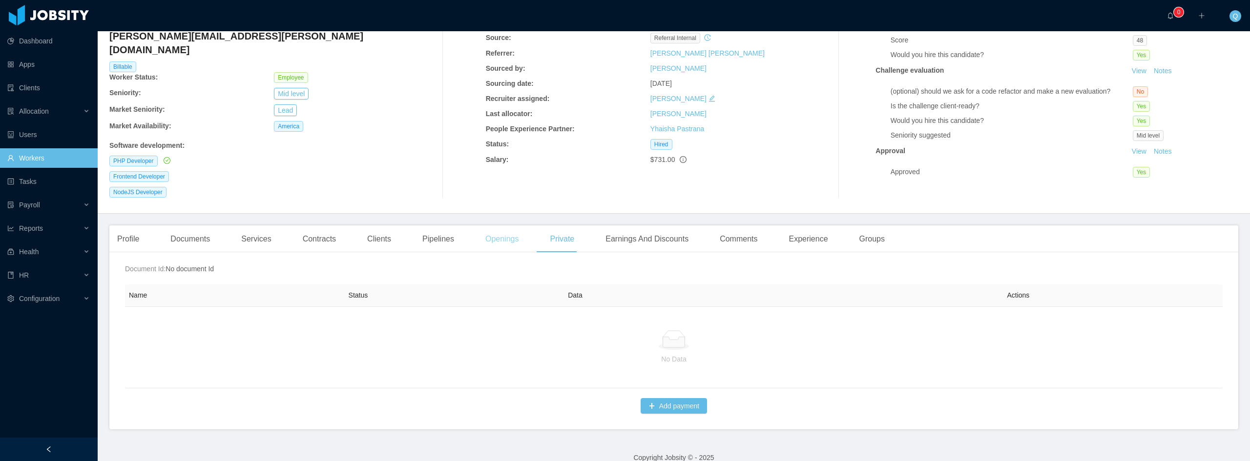
click at [497, 227] on div "Openings" at bounding box center [502, 239] width 49 height 27
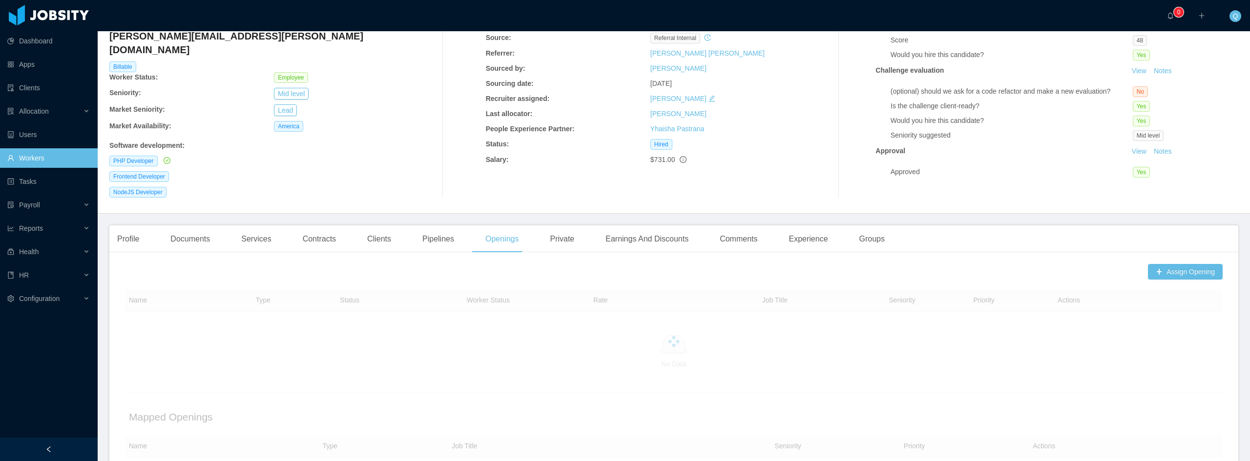
scroll to position [146, 0]
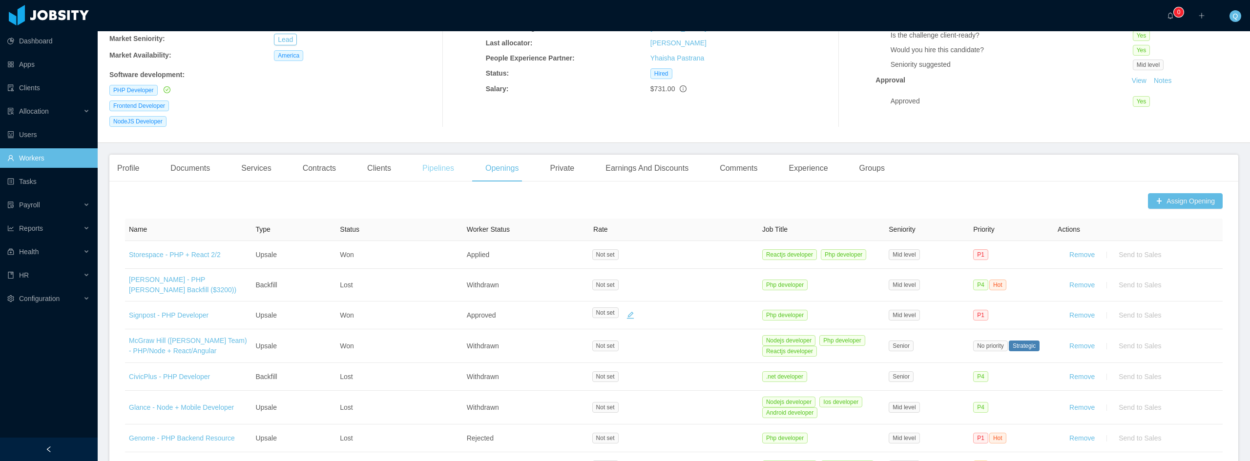
click at [434, 156] on div "Pipelines" at bounding box center [438, 168] width 47 height 27
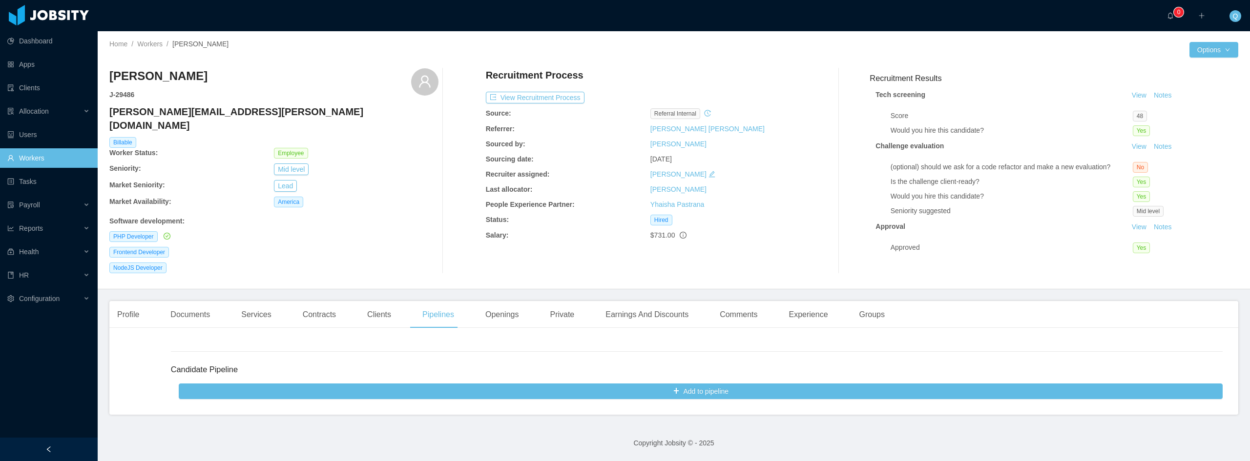
click at [378, 304] on div "Clients" at bounding box center [379, 314] width 40 height 27
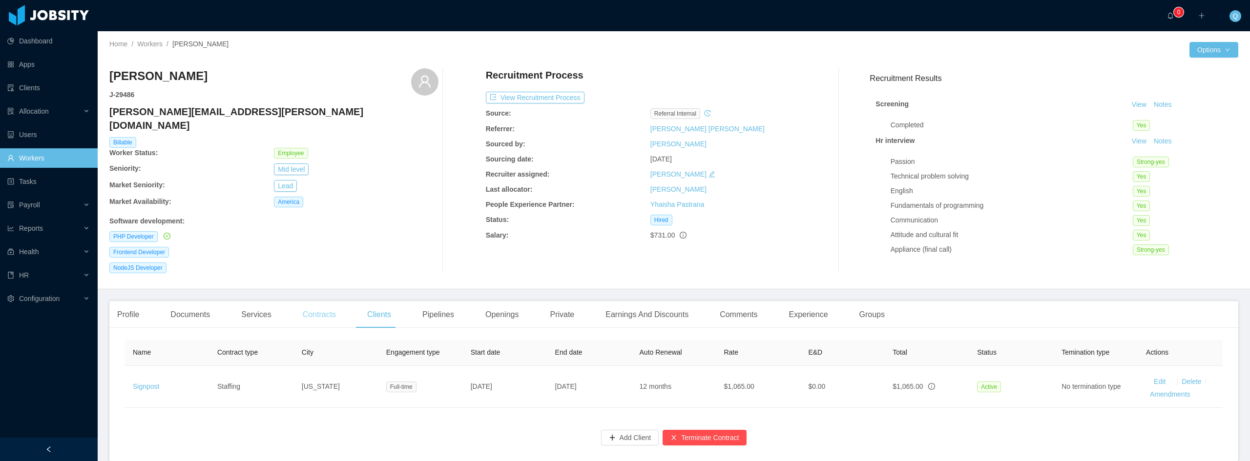
click at [319, 301] on div "Contracts" at bounding box center [319, 314] width 49 height 27
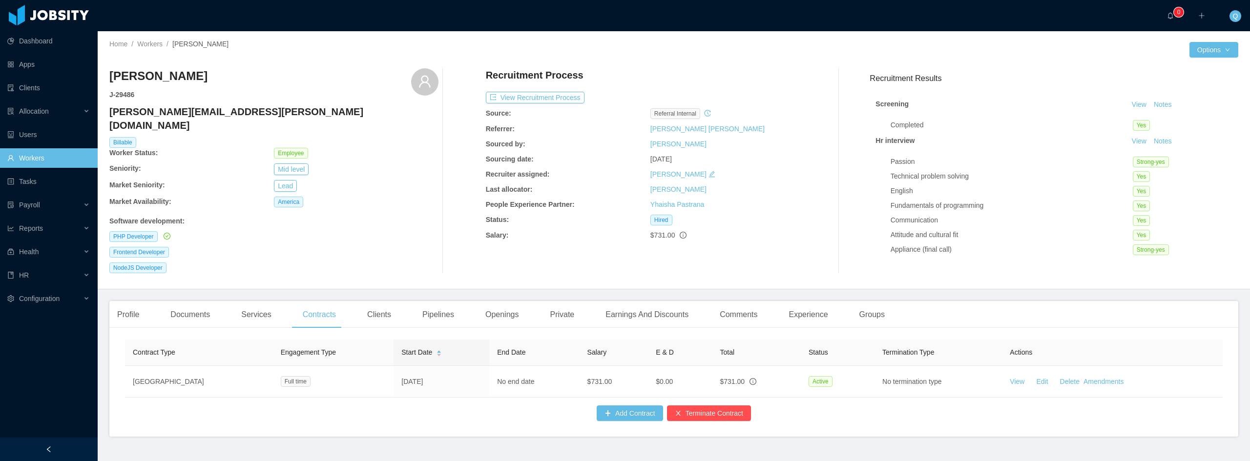
click at [617, 283] on main "Home / Workers / Jose Espinoza / Options Jose Espinoza J- 29486 jose.espinoza@j…" at bounding box center [674, 246] width 1152 height 430
click at [611, 284] on main "Home / Workers / Jose Espinoza / Options Jose Espinoza J- 29486 jose.espinoza@j…" at bounding box center [674, 246] width 1152 height 430
